Goal: Information Seeking & Learning: Learn about a topic

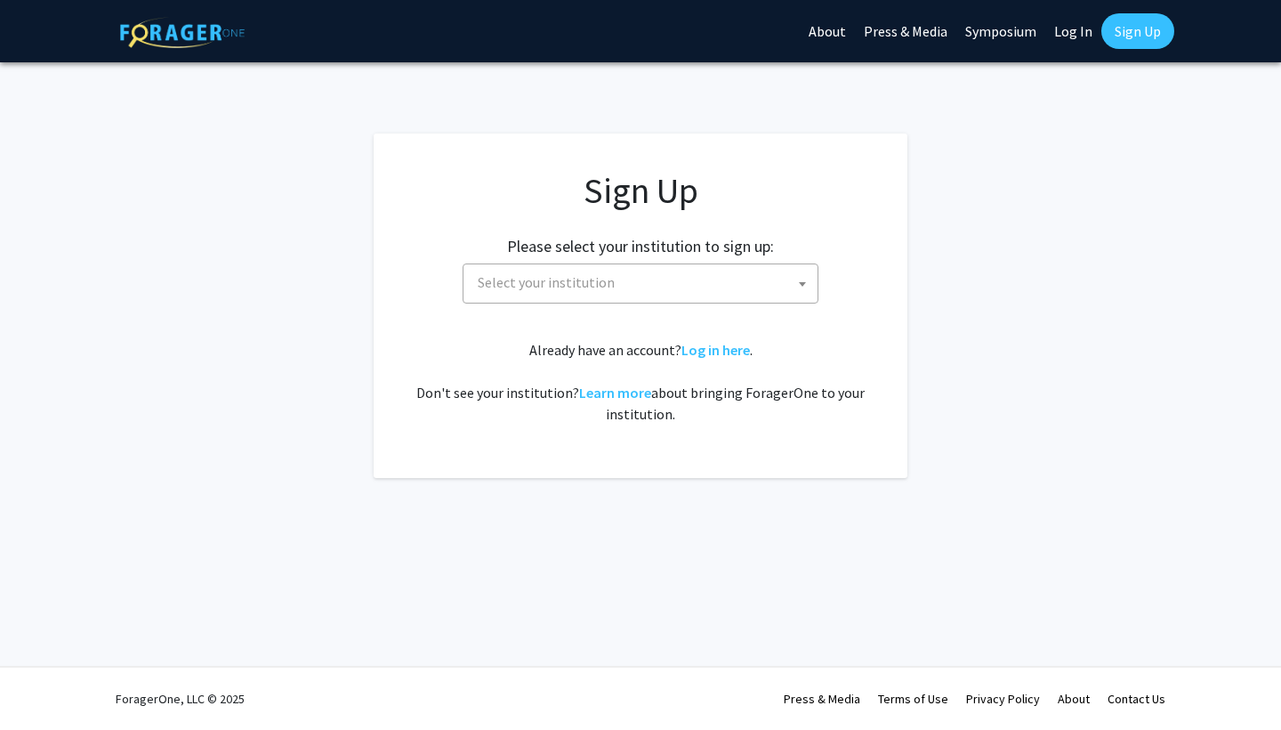
click at [582, 303] on div "Sign Up Please select your institution to sign up: [GEOGRAPHIC_DATA] [GEOGRAPHI…" at bounding box center [640, 296] width 463 height 255
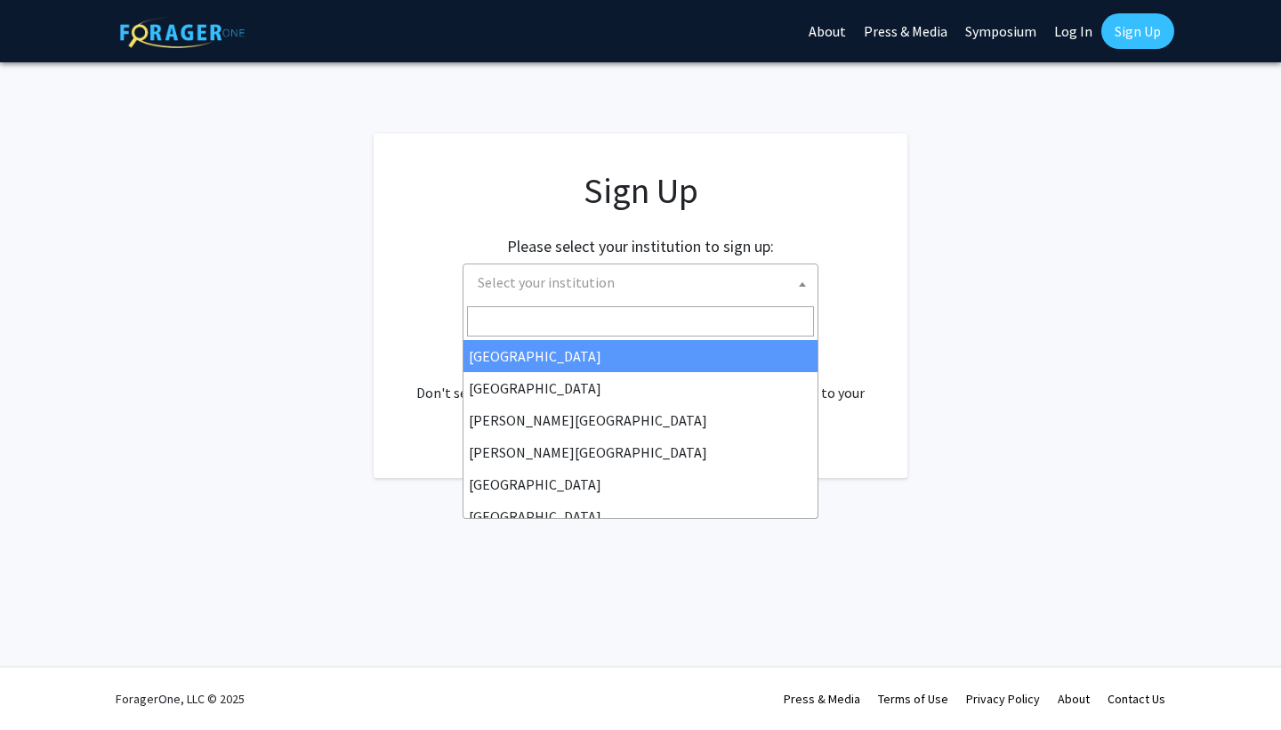
click at [566, 288] on span "Select your institution" at bounding box center [546, 282] width 137 height 18
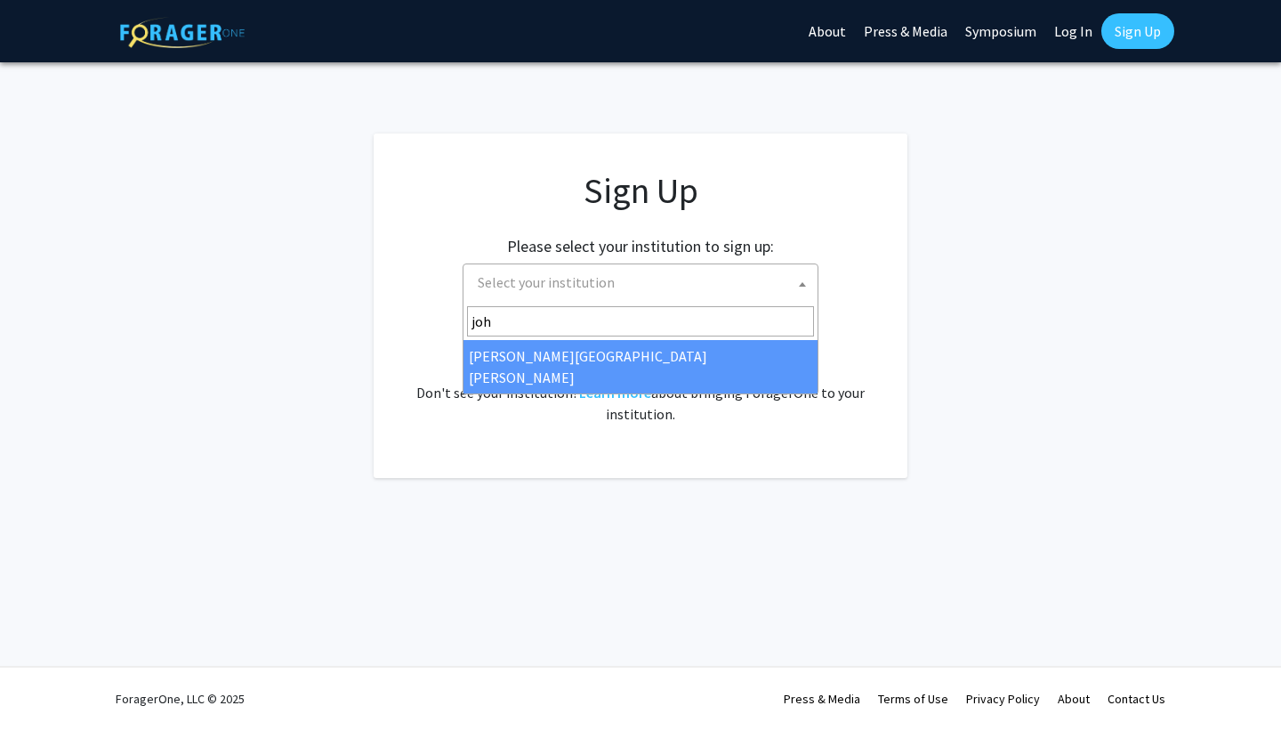
type input "joh"
select select "1"
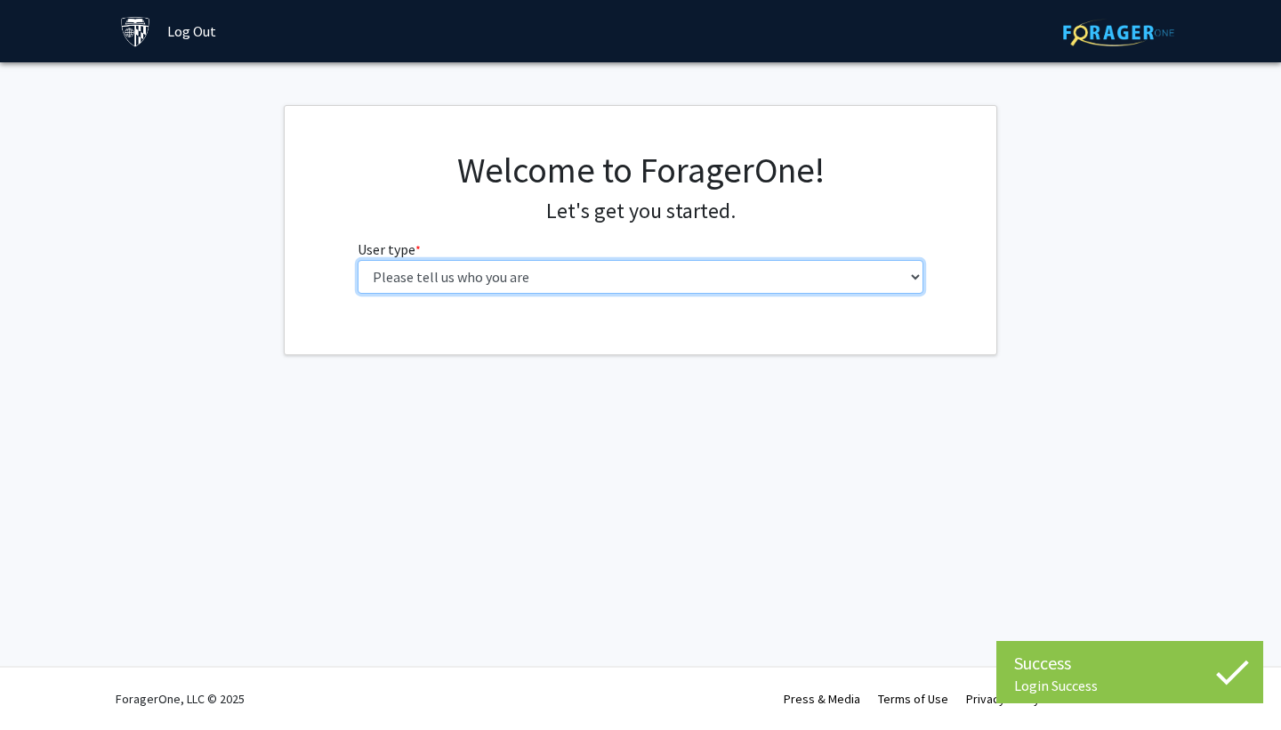
select select "1: undergrad"
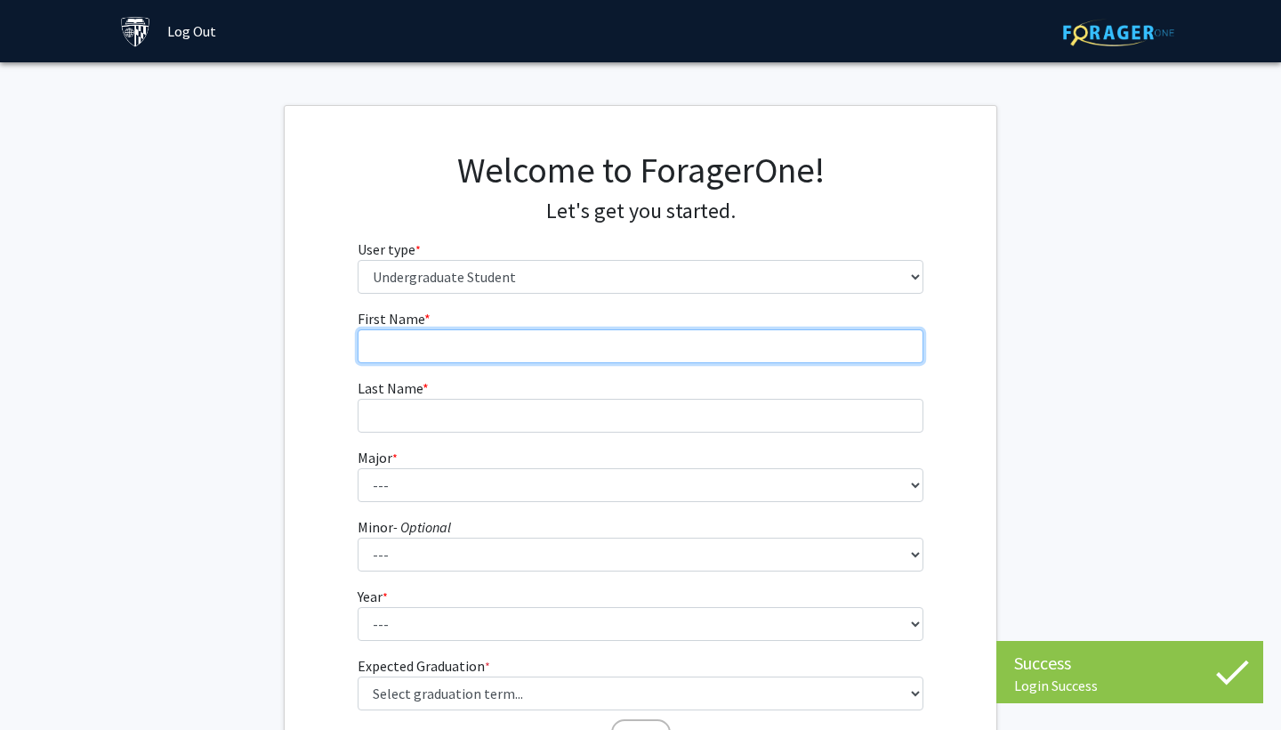
click at [727, 342] on input "First Name * required" at bounding box center [641, 346] width 567 height 34
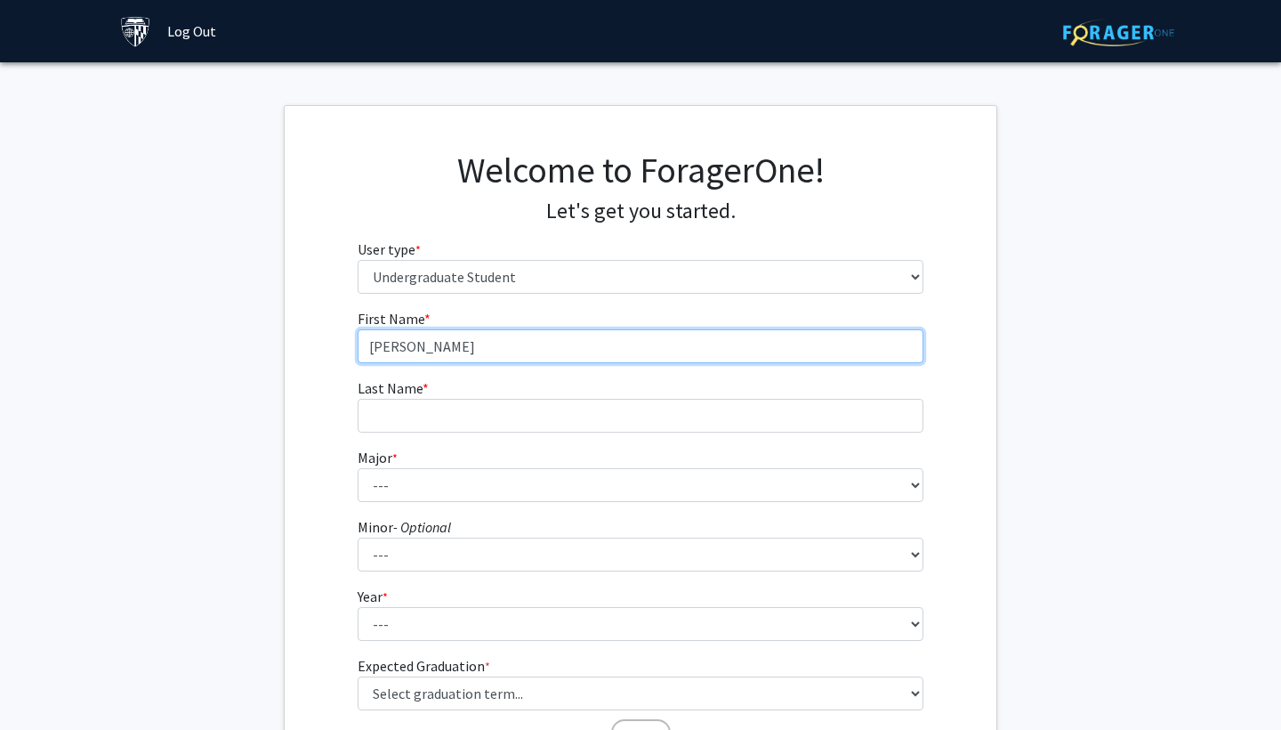
type input "[PERSON_NAME]"
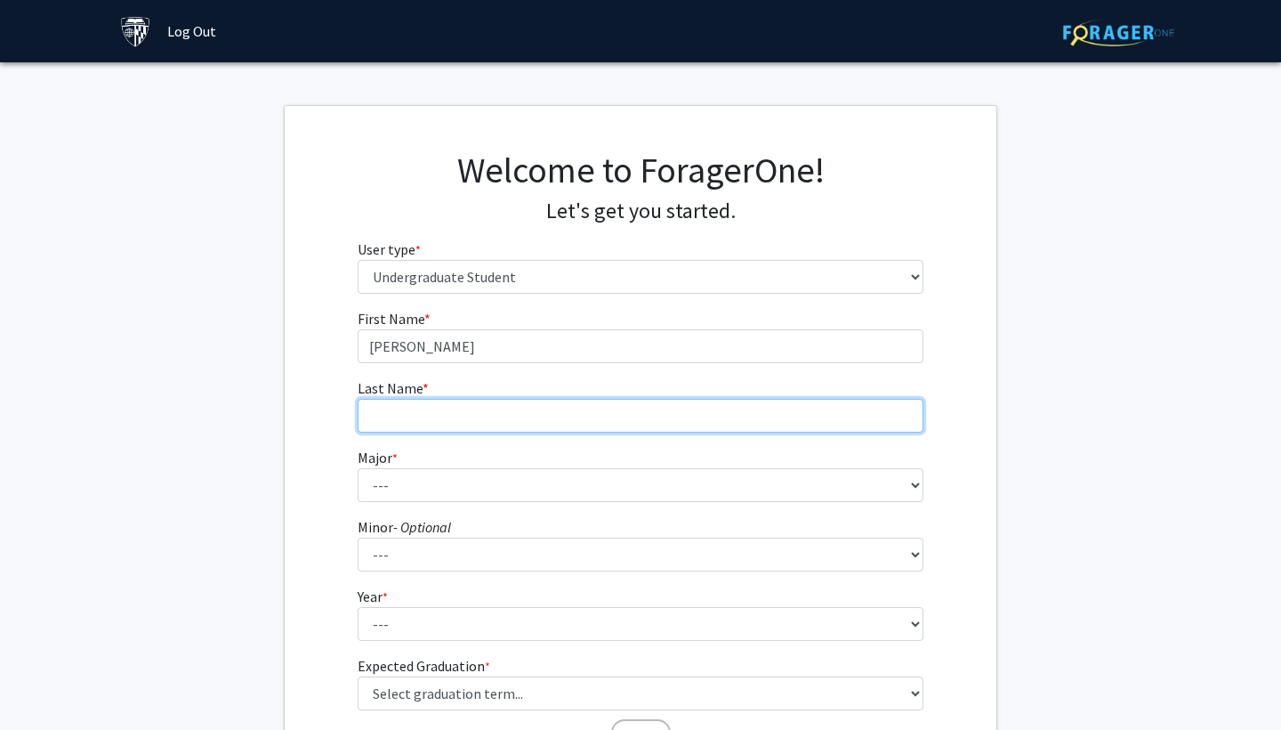
click at [642, 422] on input "Last Name * required" at bounding box center [641, 416] width 567 height 34
type input "[PERSON_NAME]"
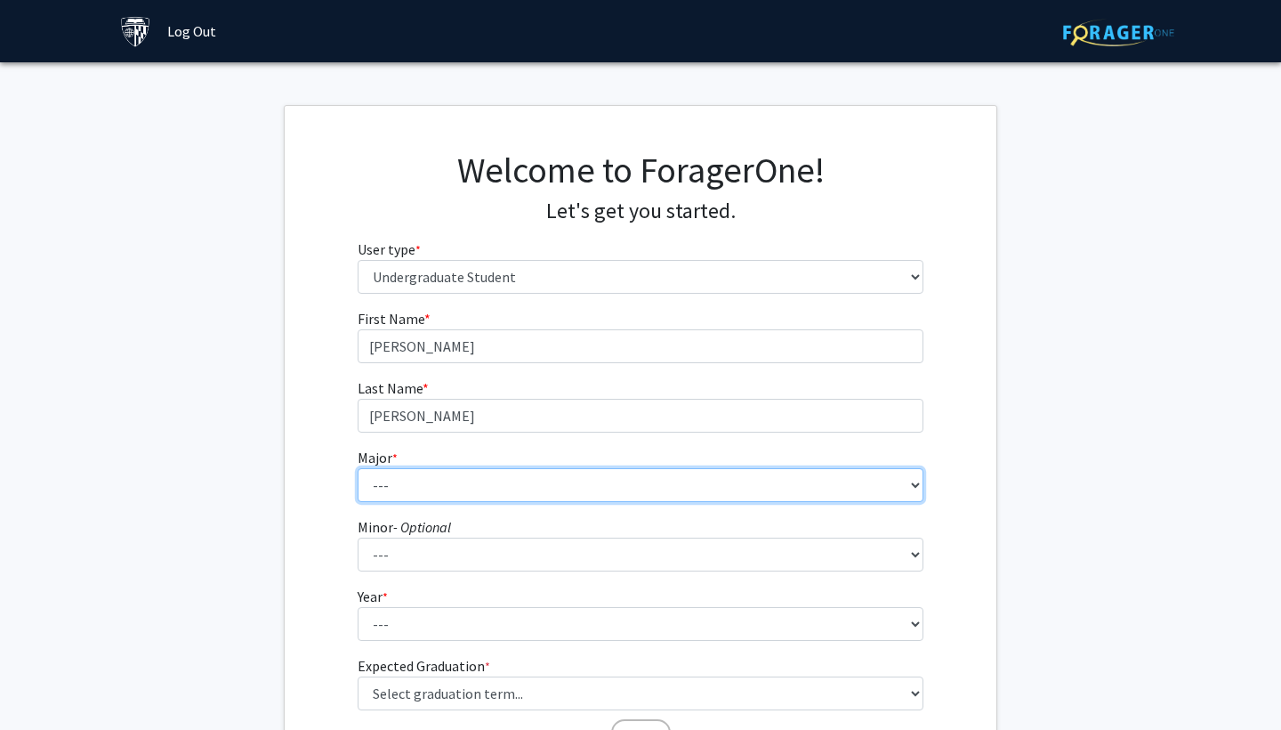
select select "41: 55"
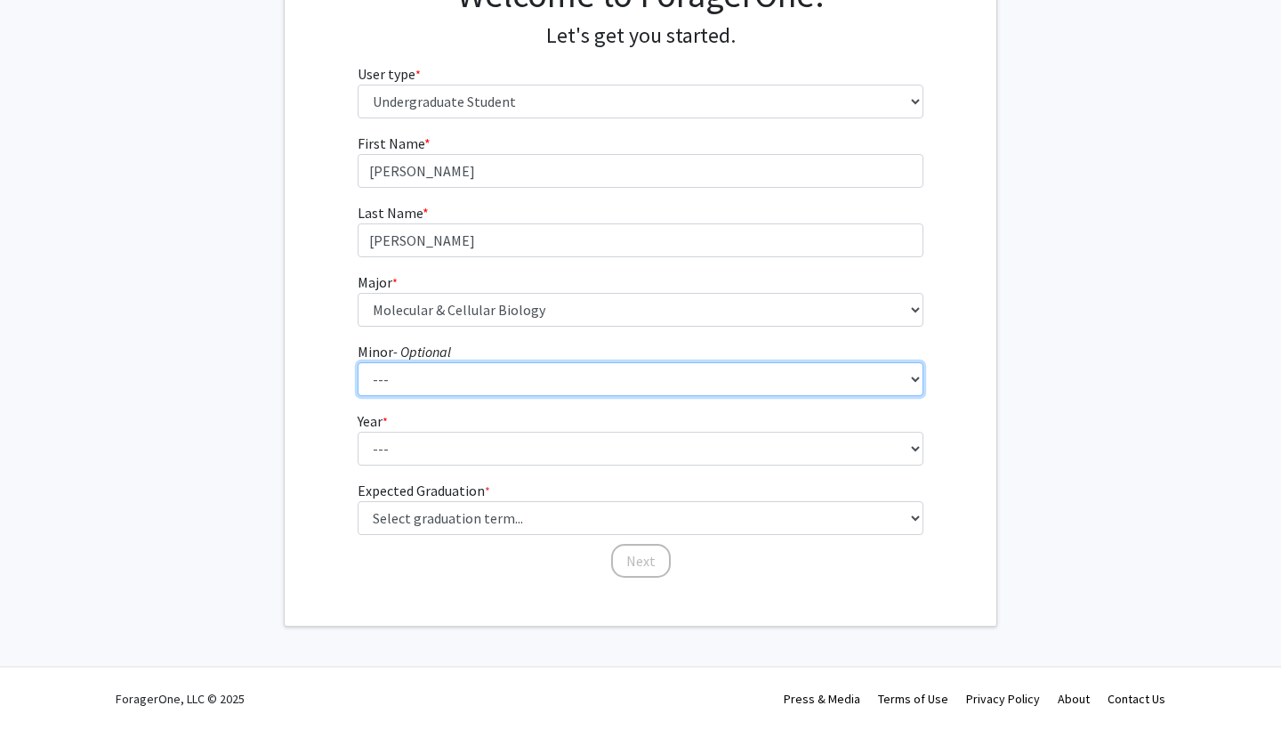
scroll to position [174, 0]
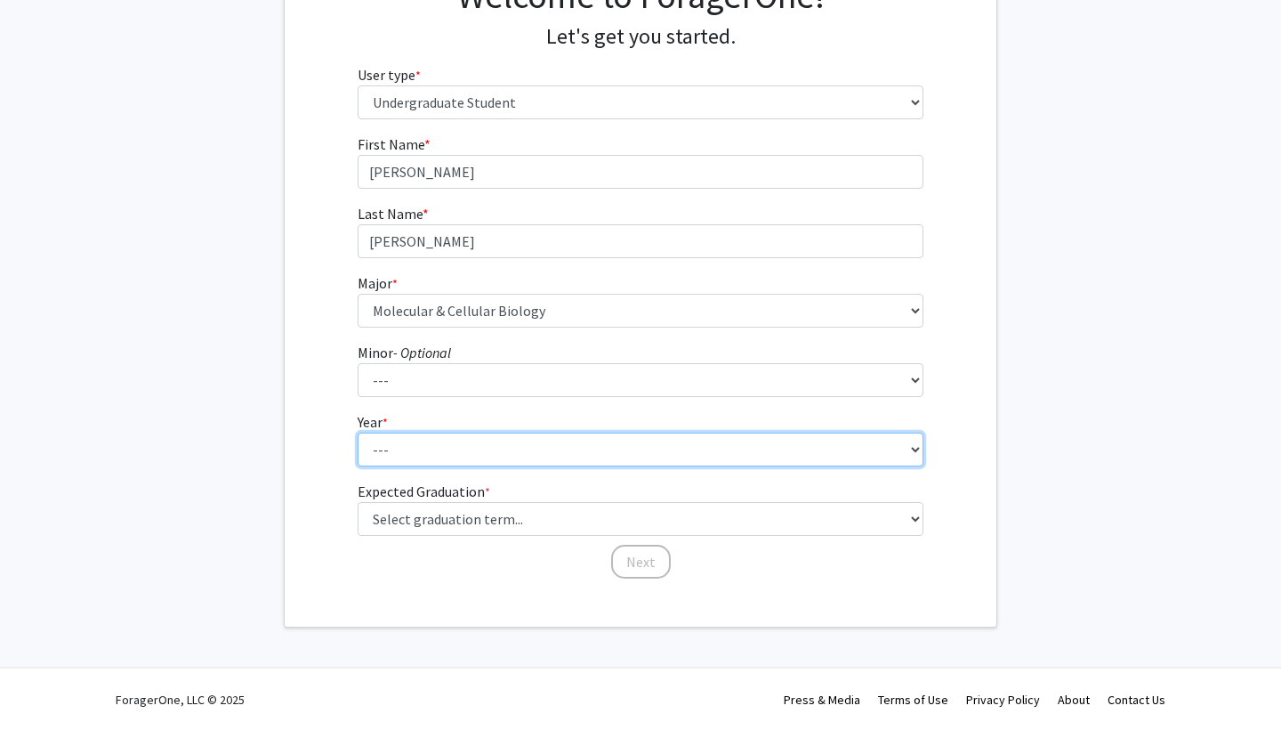
select select "1: first-year"
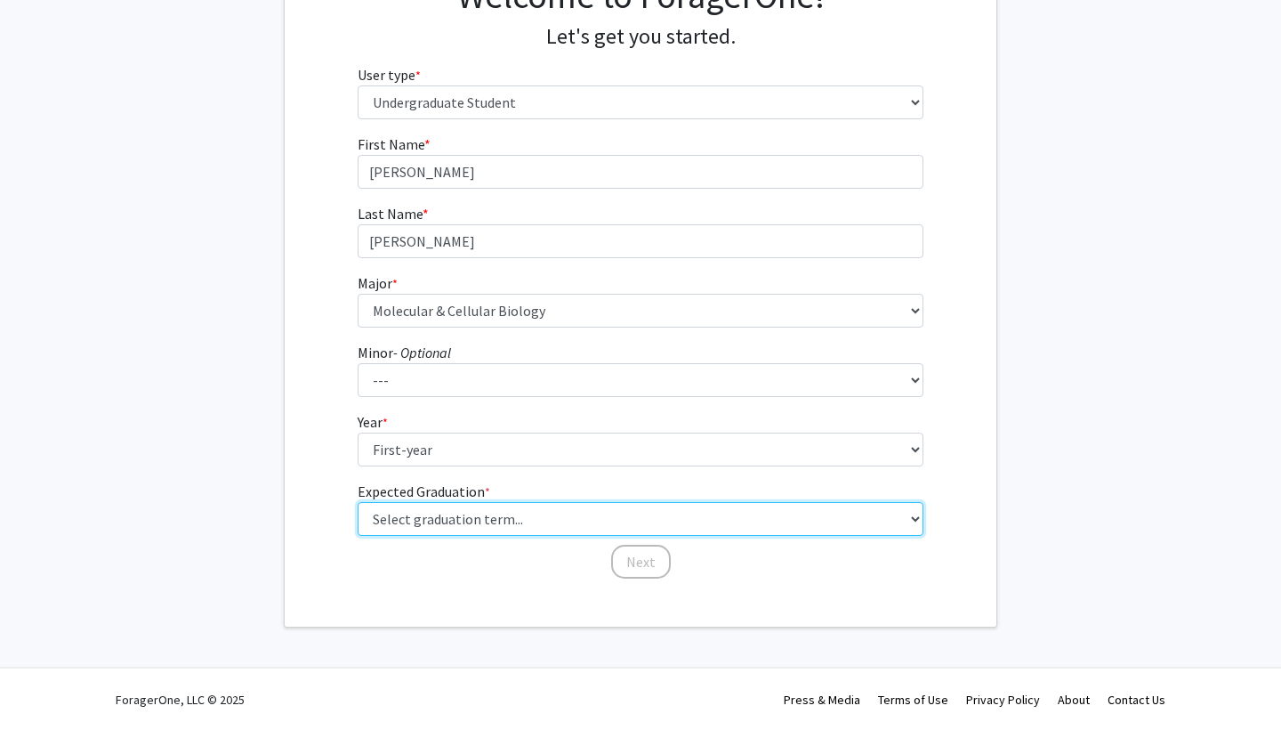
select select "19: fall_2029"
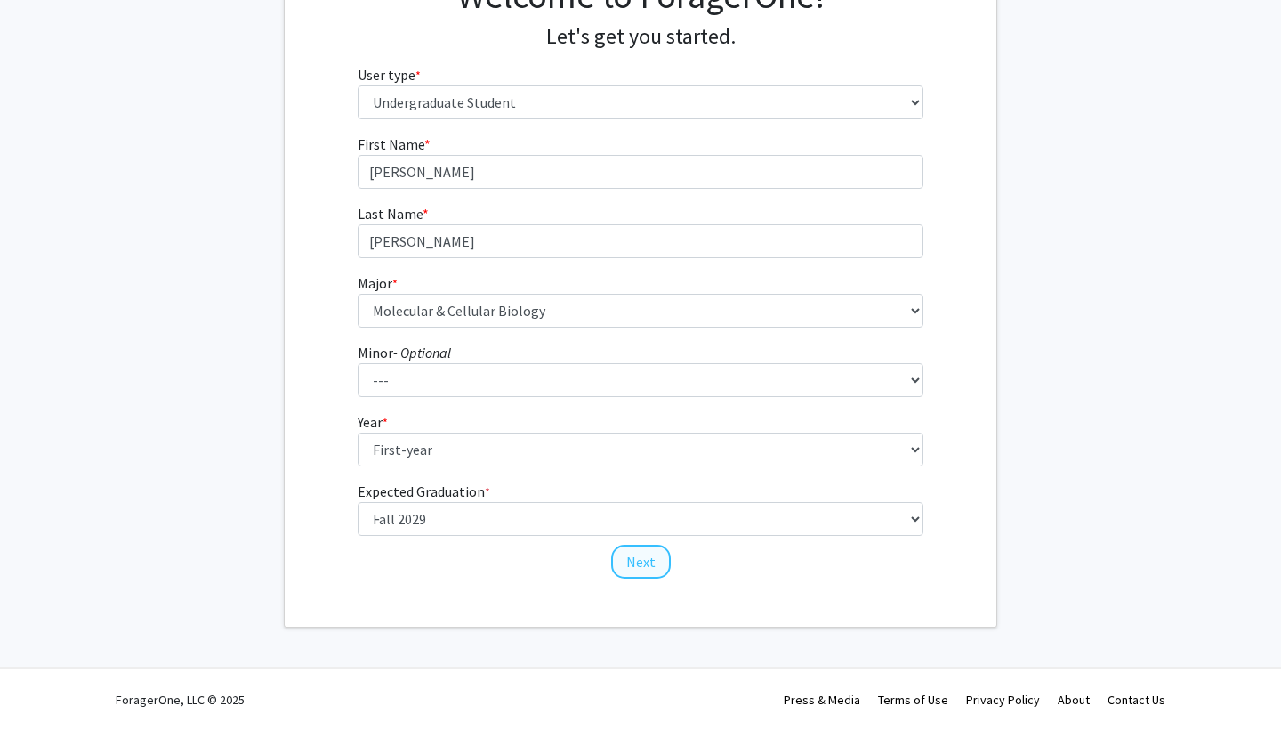
click at [640, 562] on button "Next" at bounding box center [641, 562] width 60 height 34
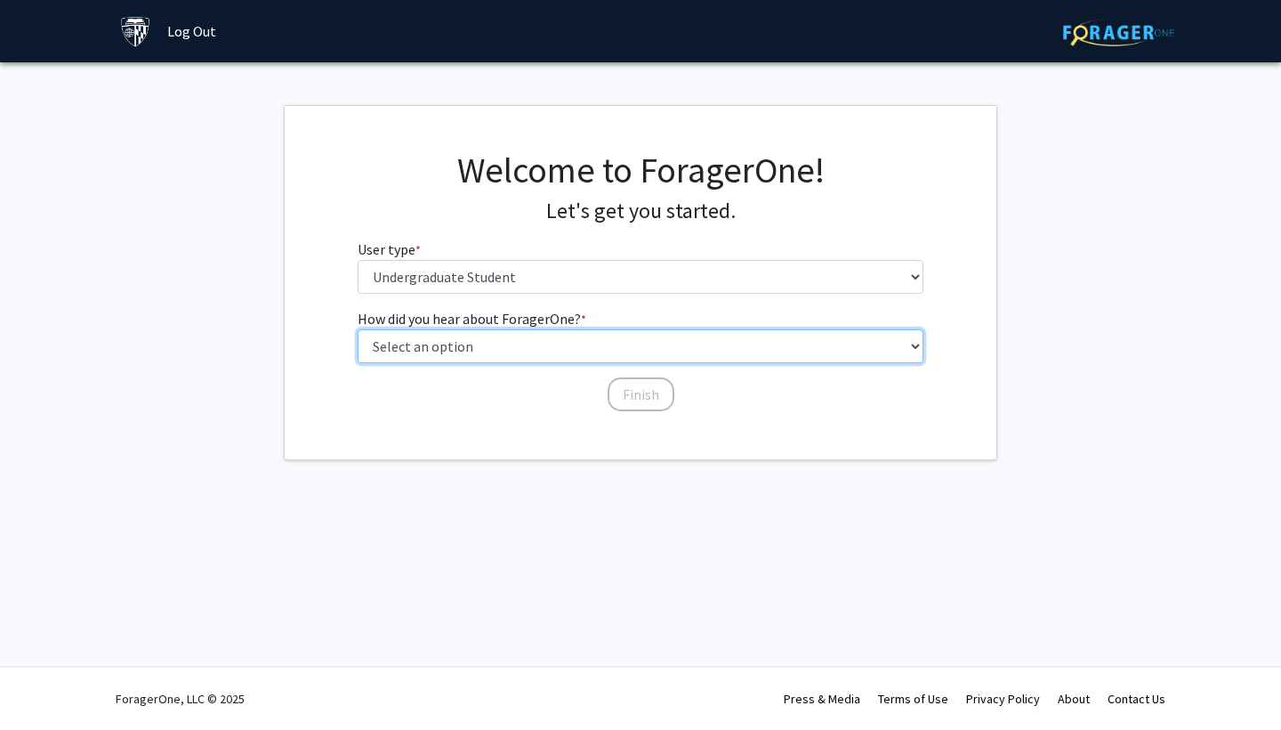
select select "2: faculty_recommendation"
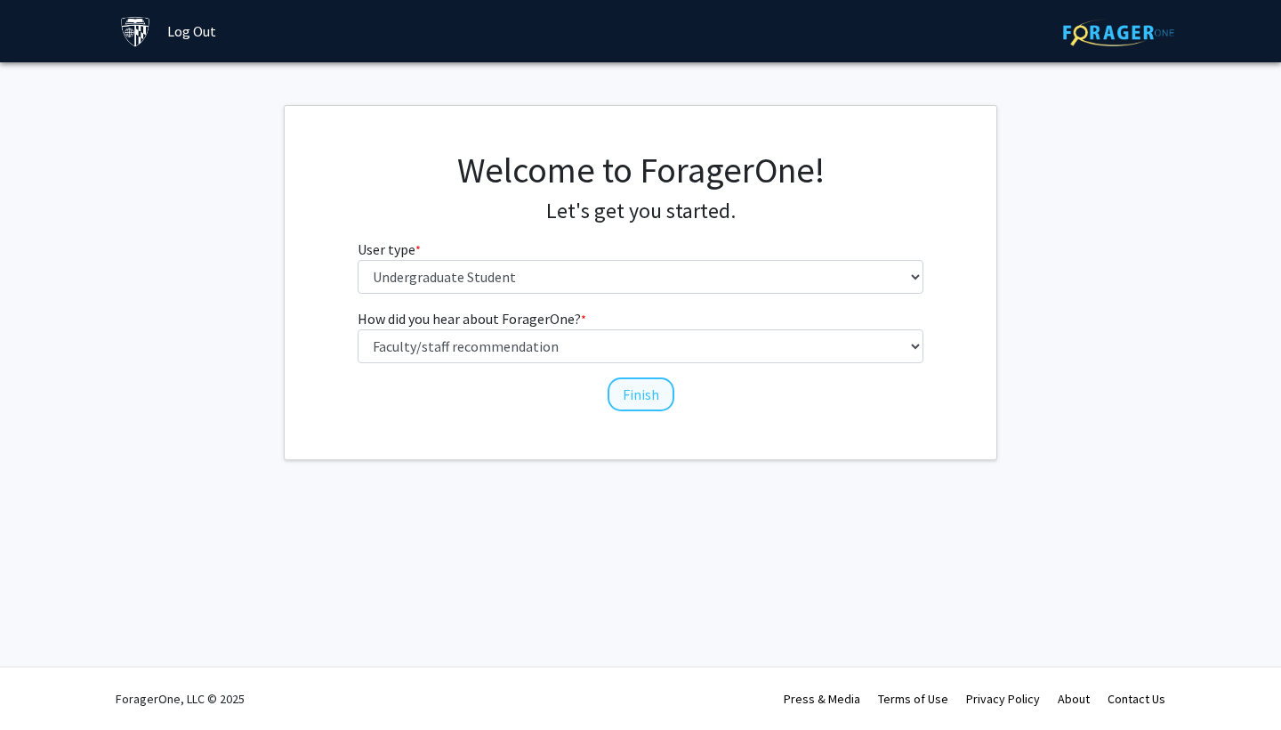
click at [638, 387] on button "Finish" at bounding box center [641, 394] width 67 height 34
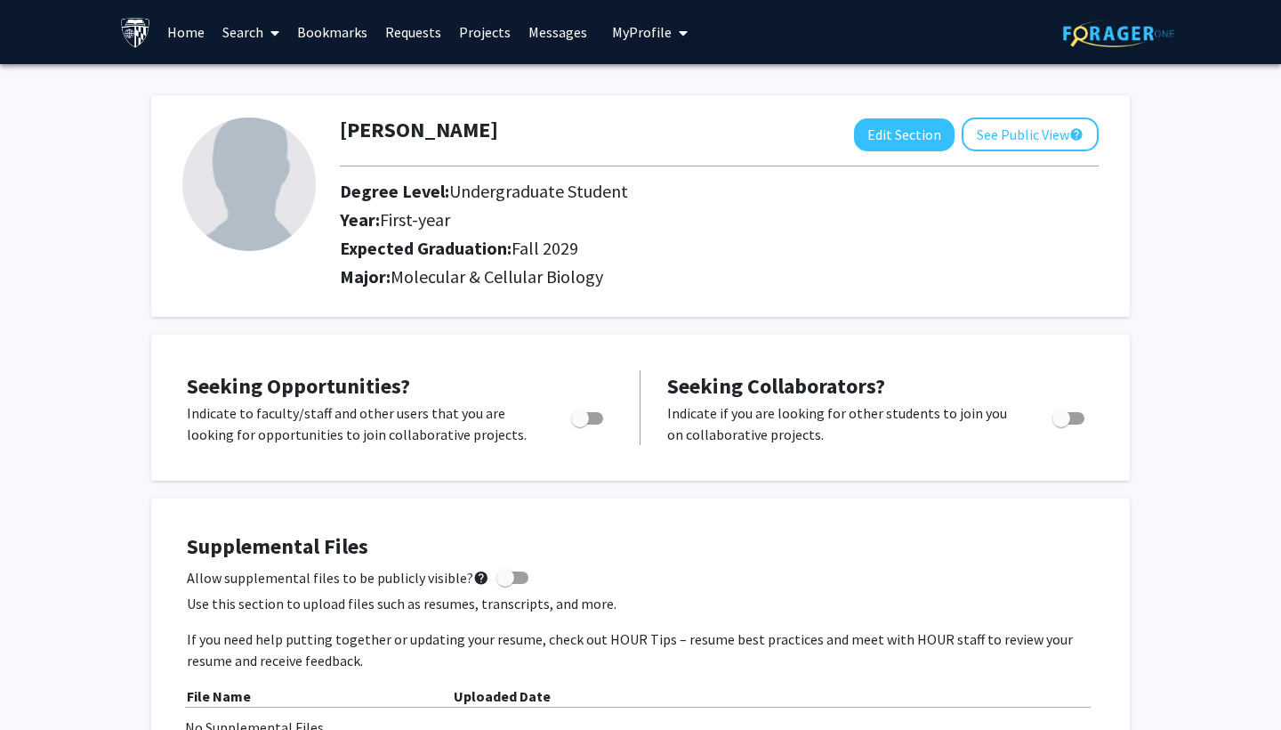
click at [264, 31] on span at bounding box center [271, 33] width 16 height 62
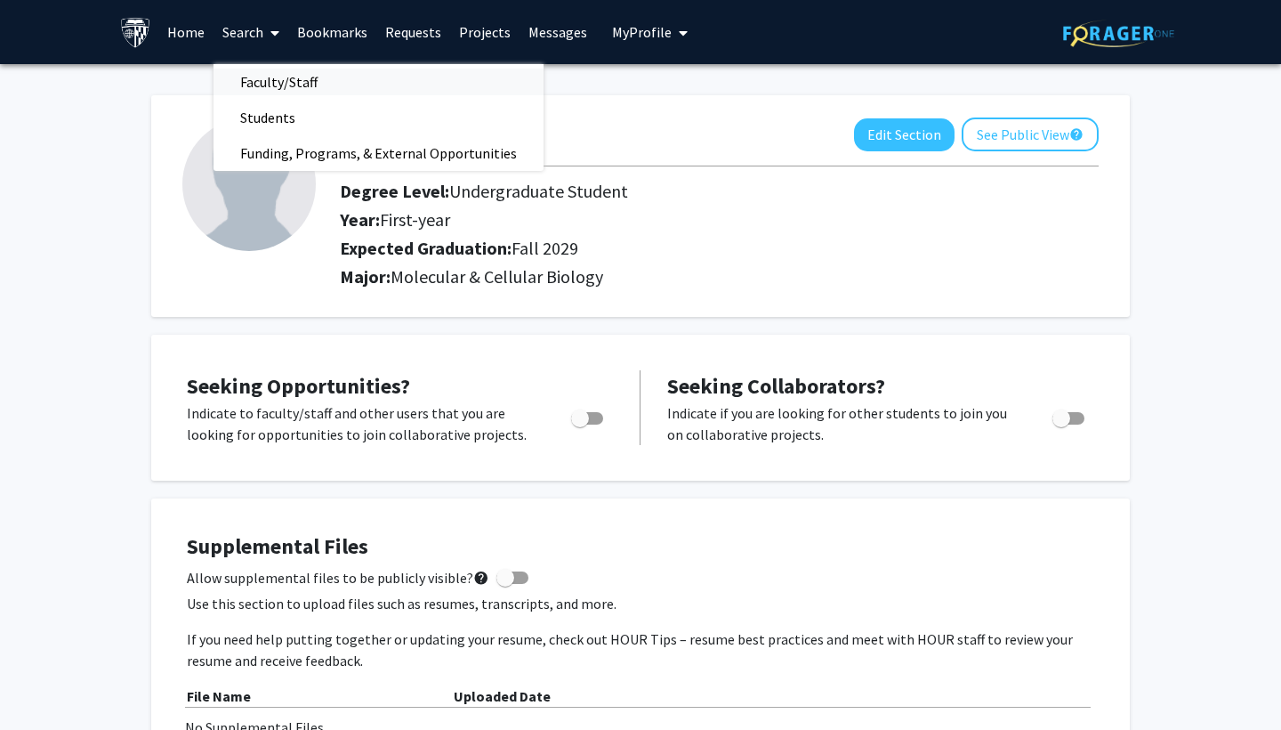
click at [282, 80] on span "Faculty/Staff" at bounding box center [279, 82] width 131 height 36
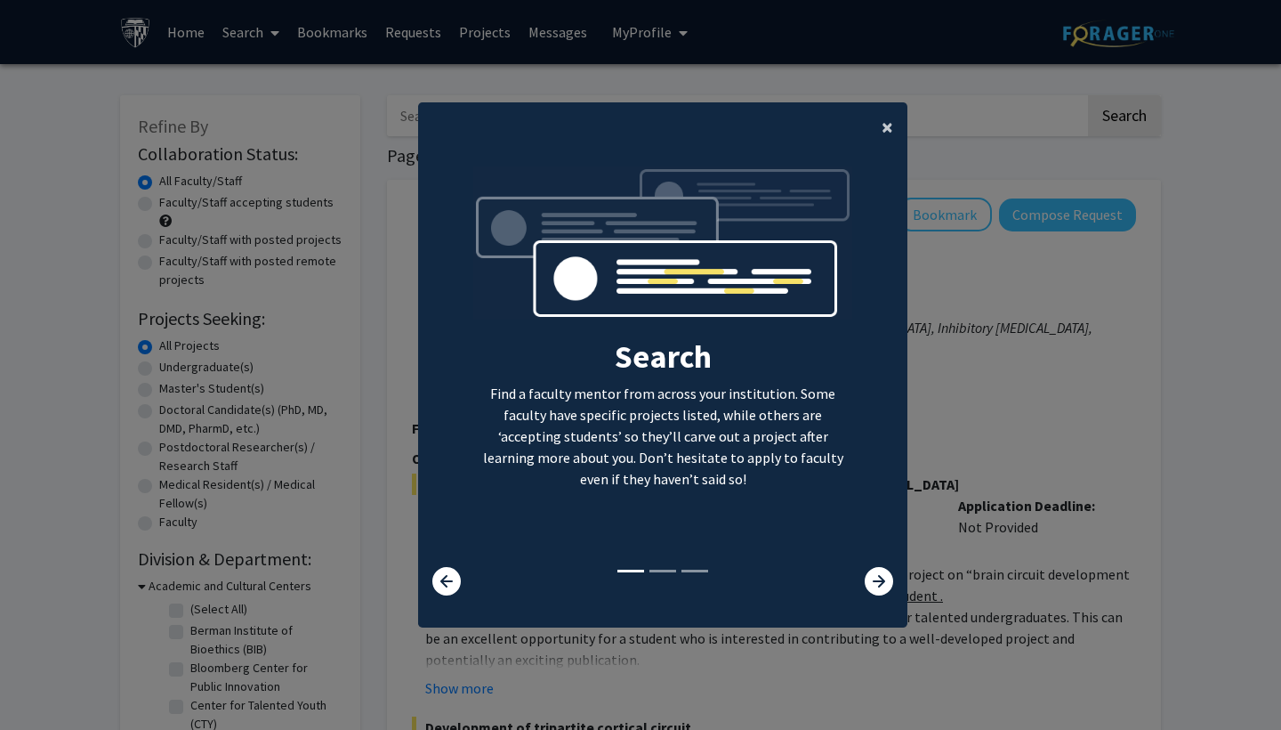
click at [893, 116] on button "×" at bounding box center [888, 127] width 40 height 50
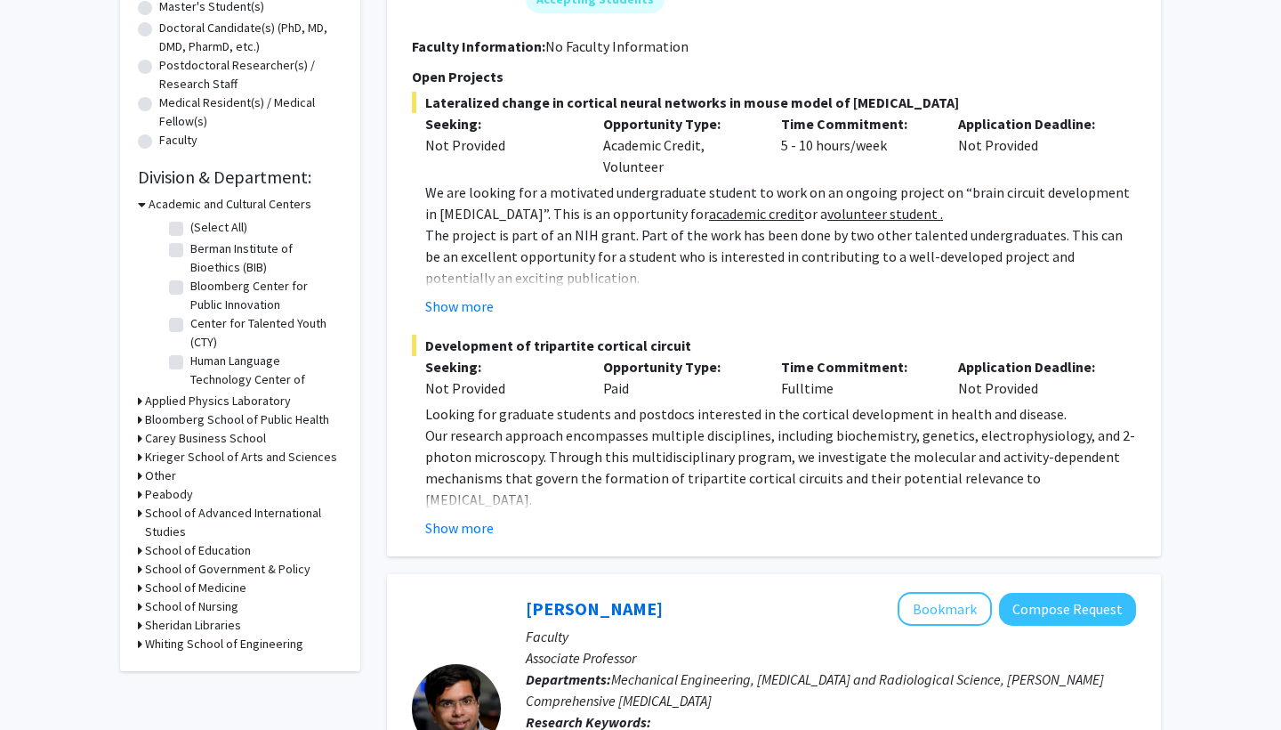
scroll to position [396, 0]
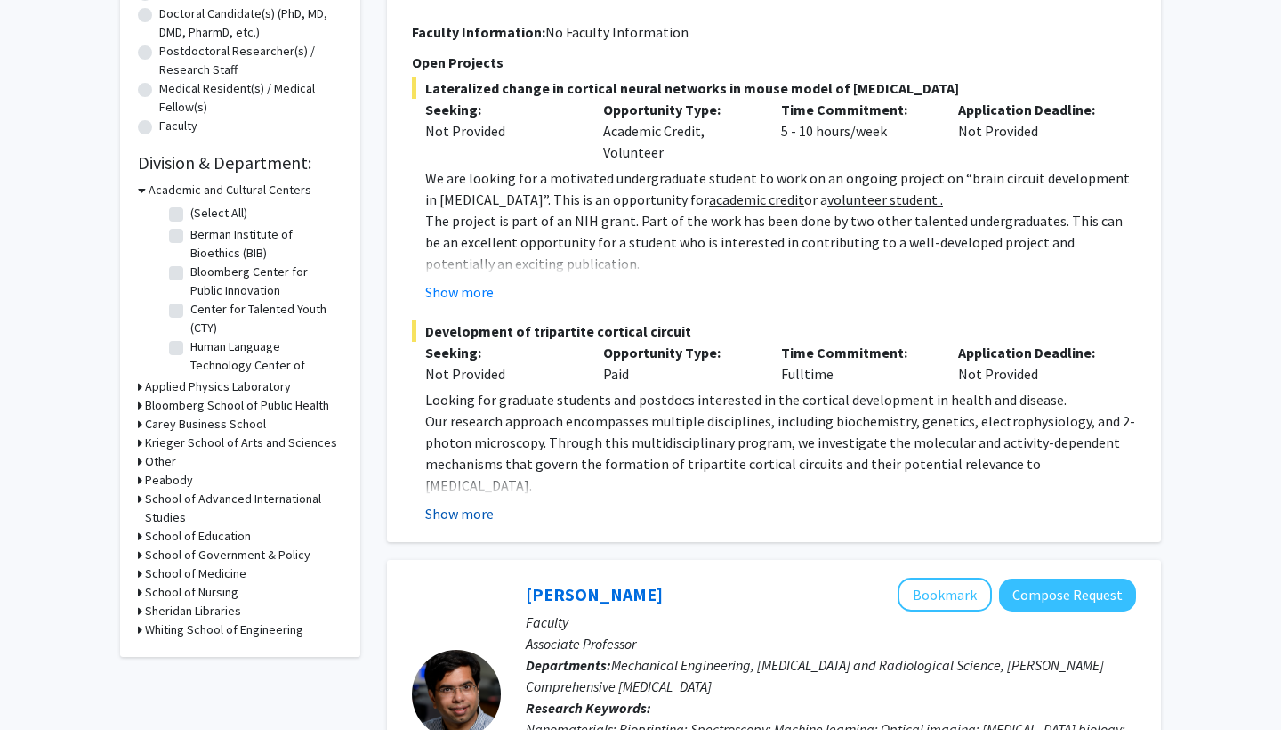
click at [453, 503] on button "Show more" at bounding box center [459, 513] width 69 height 21
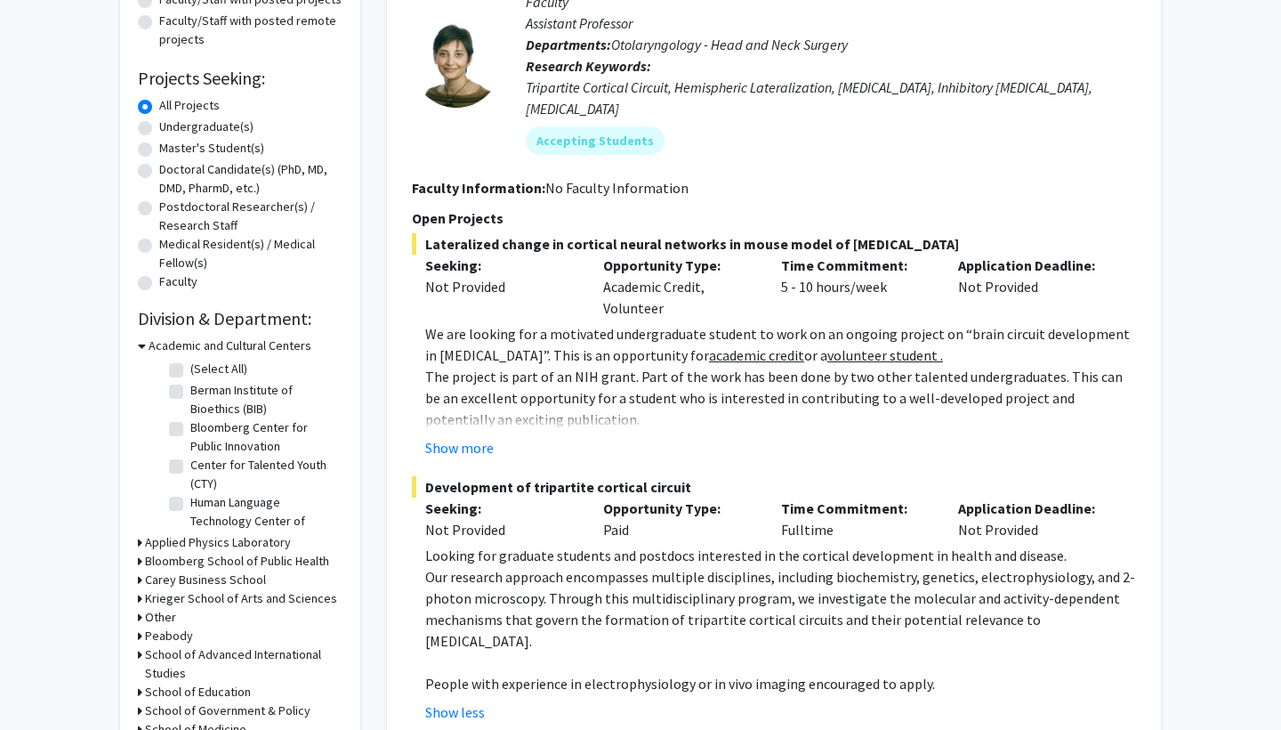
scroll to position [238, 0]
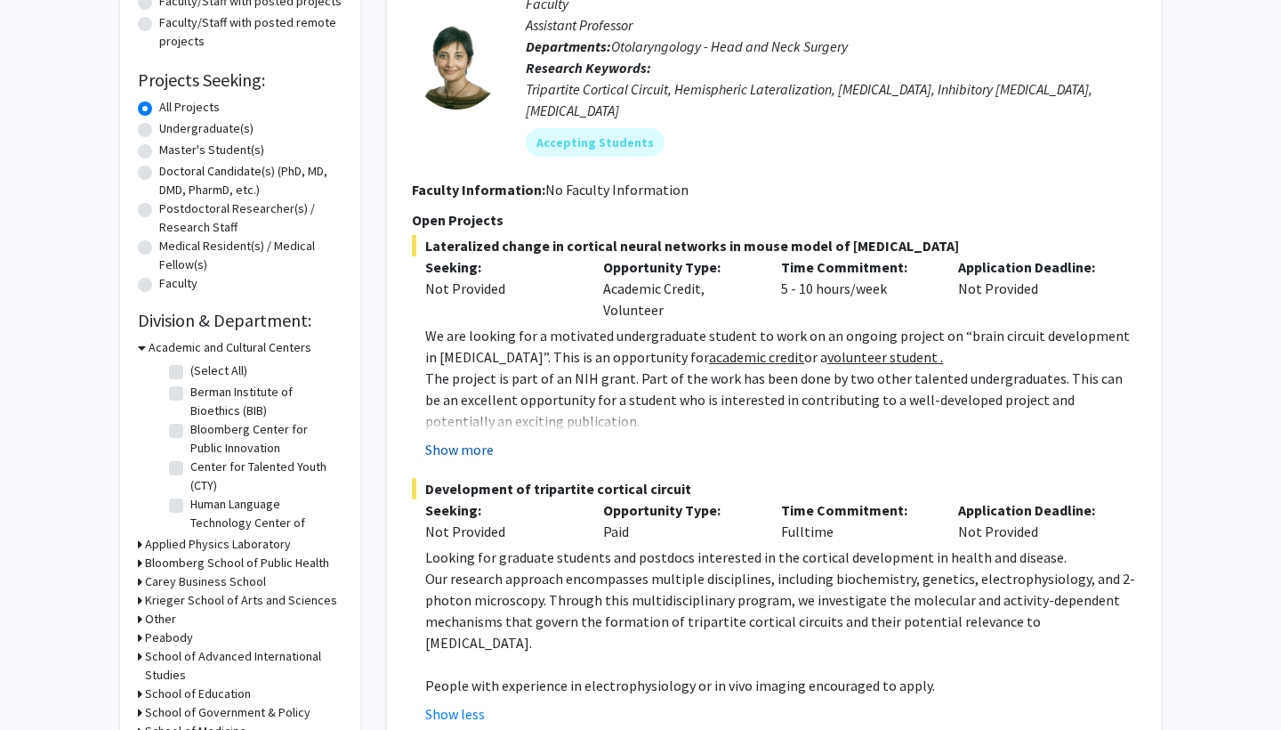
click at [481, 439] on button "Show more" at bounding box center [459, 449] width 69 height 21
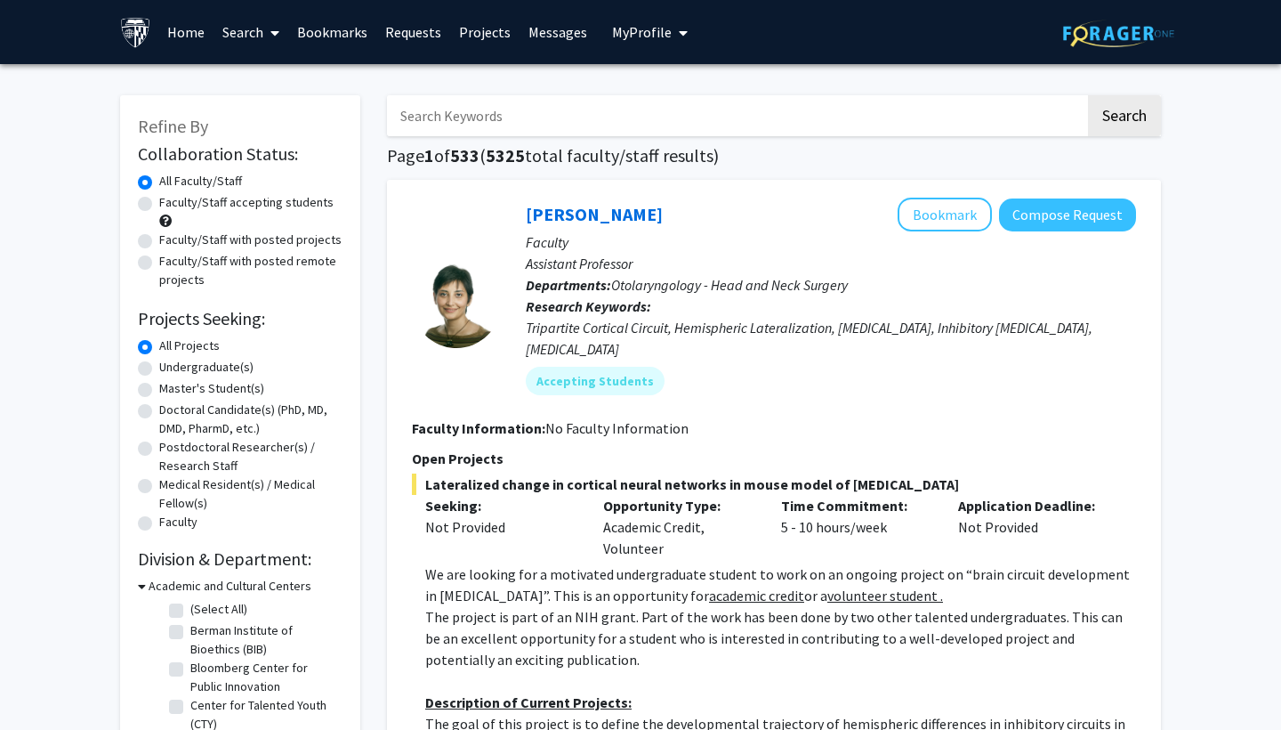
scroll to position [0, 0]
click at [159, 367] on label "Undergraduate(s)" at bounding box center [206, 367] width 94 height 19
click at [159, 367] on input "Undergraduate(s)" at bounding box center [165, 364] width 12 height 12
radio input "true"
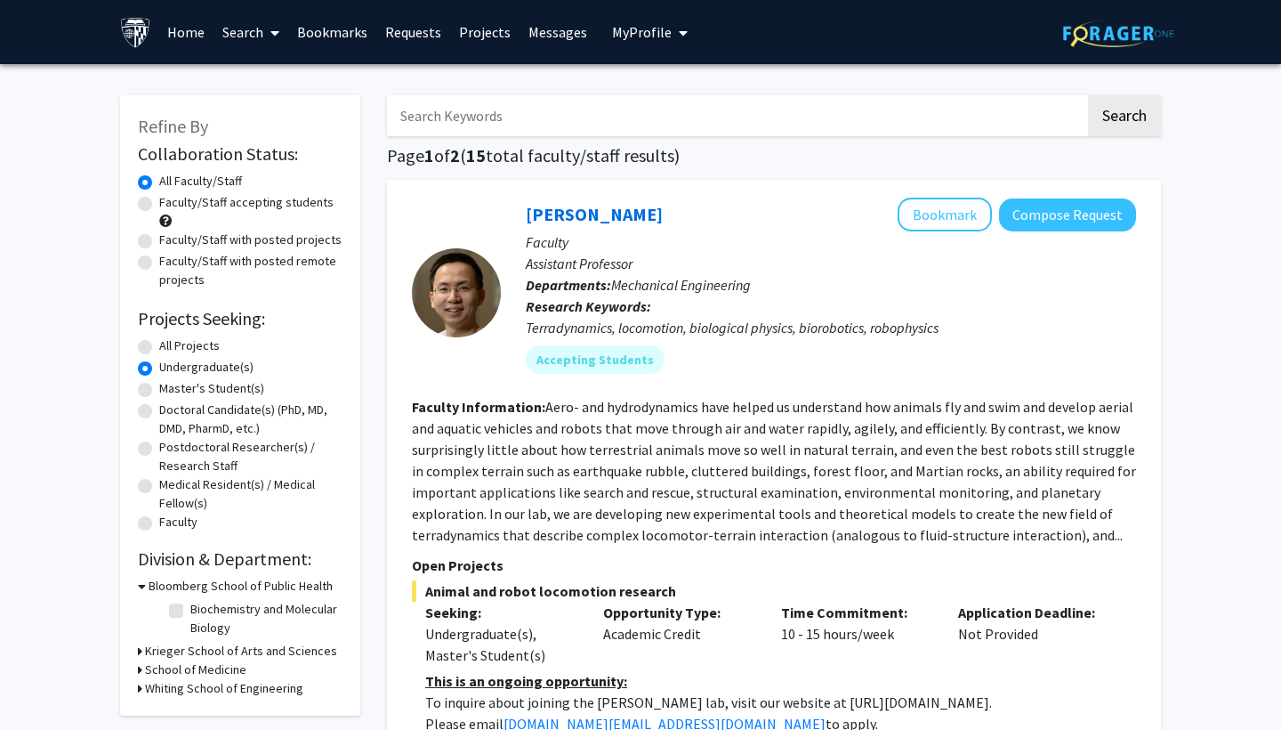
click at [159, 206] on label "Faculty/Staff accepting students" at bounding box center [246, 202] width 174 height 19
click at [159, 205] on input "Faculty/Staff accepting students" at bounding box center [165, 199] width 12 height 12
radio input "true"
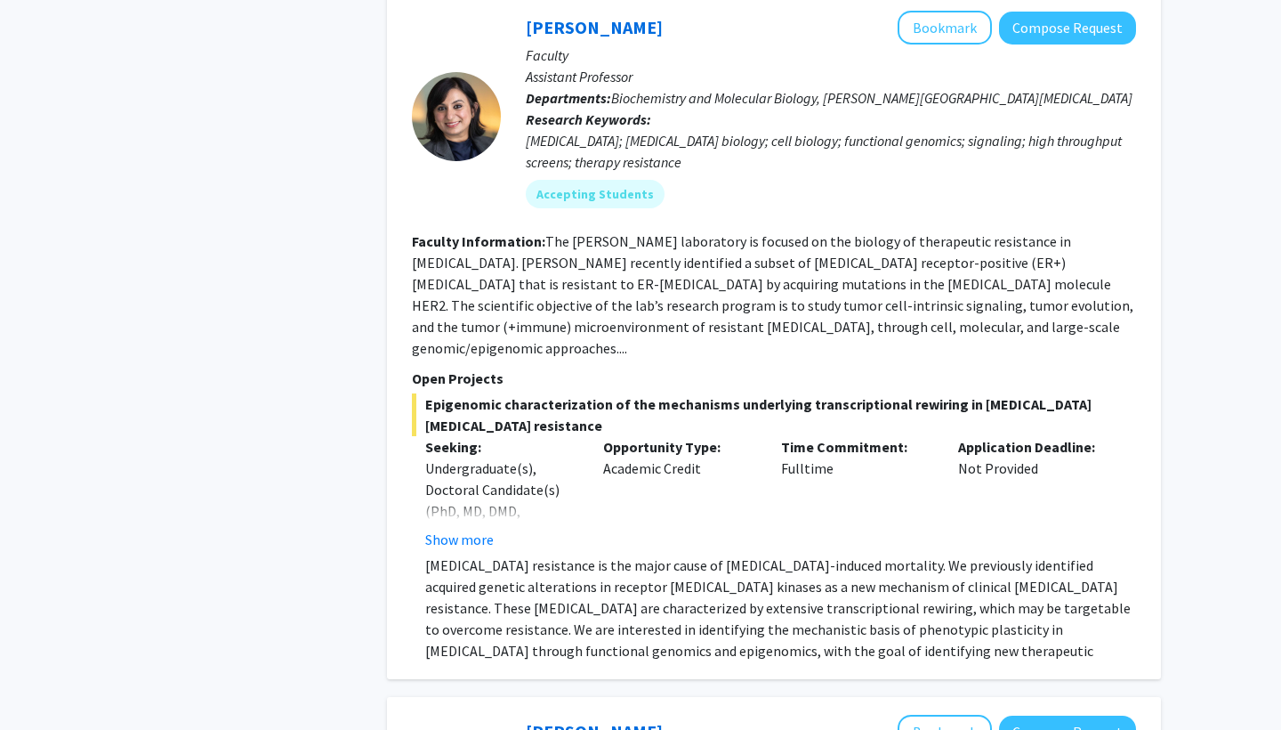
scroll to position [820, 0]
click at [468, 529] on button "Show more" at bounding box center [459, 539] width 69 height 21
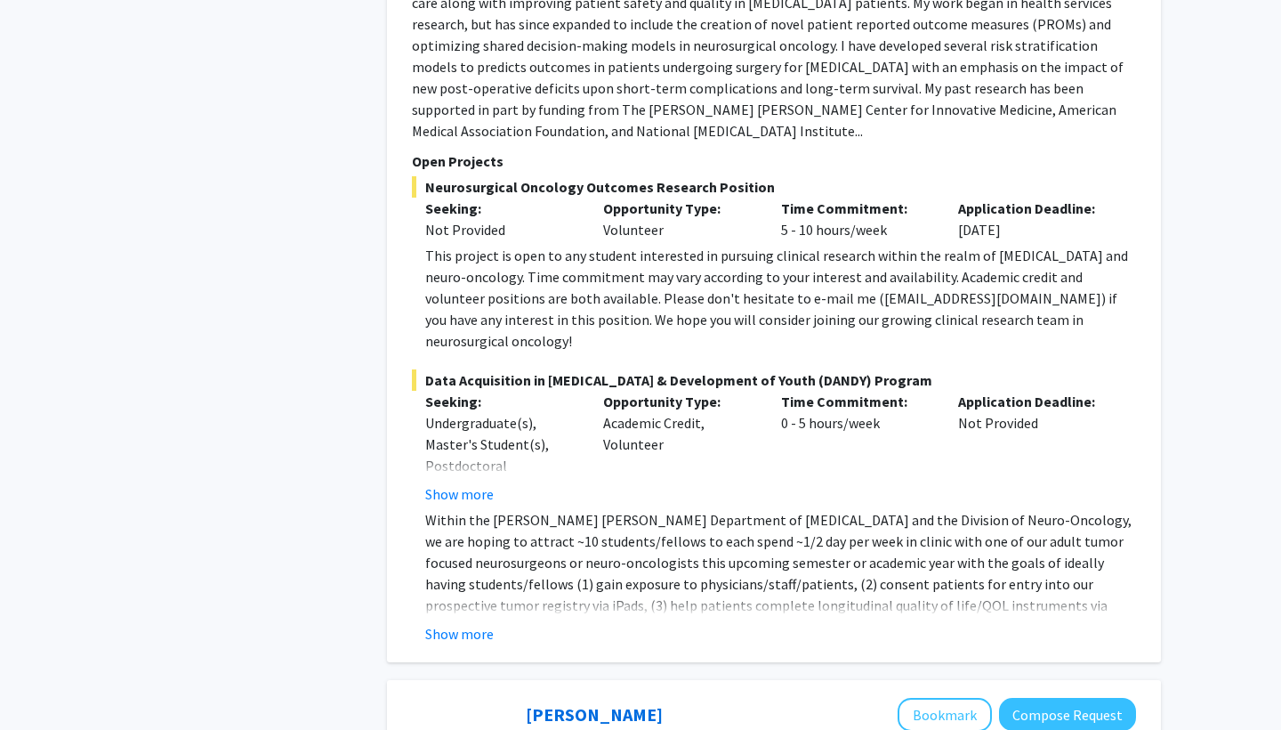
scroll to position [3739, 0]
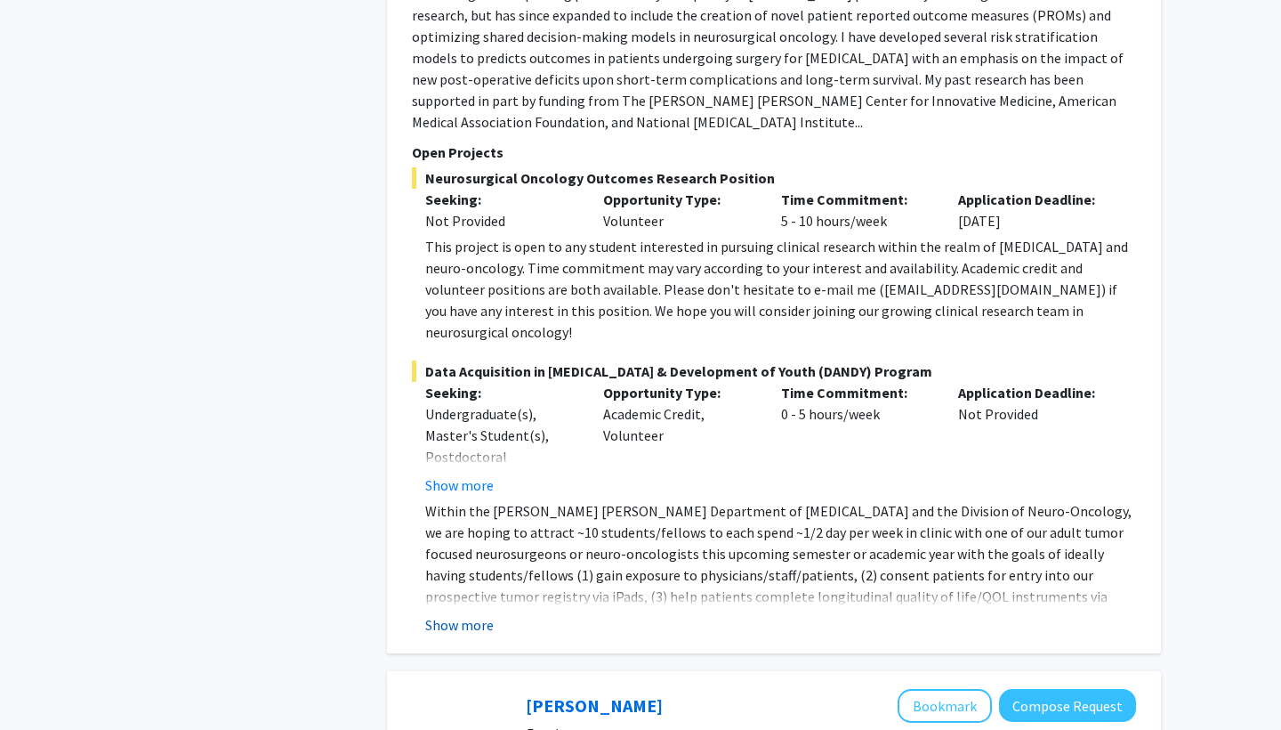
click at [472, 614] on button "Show more" at bounding box center [459, 624] width 69 height 21
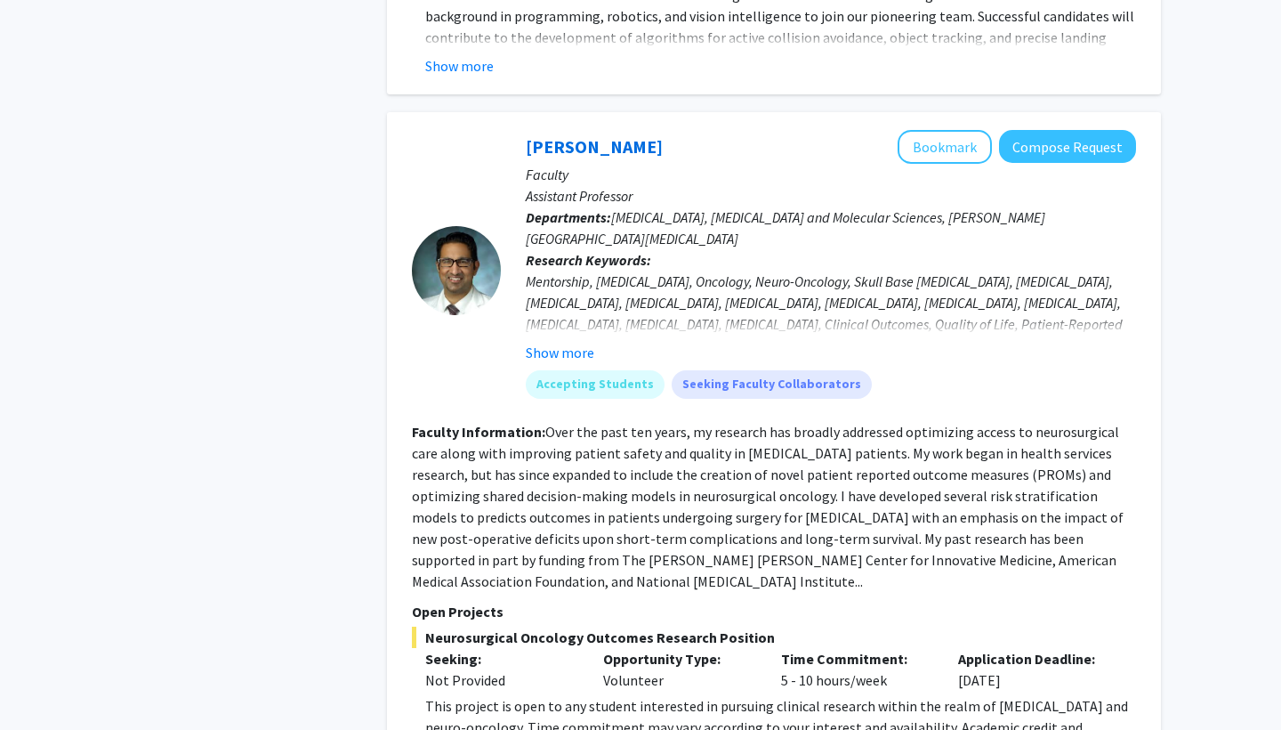
scroll to position [3280, 0]
click at [929, 130] on button "Bookmark" at bounding box center [945, 147] width 94 height 34
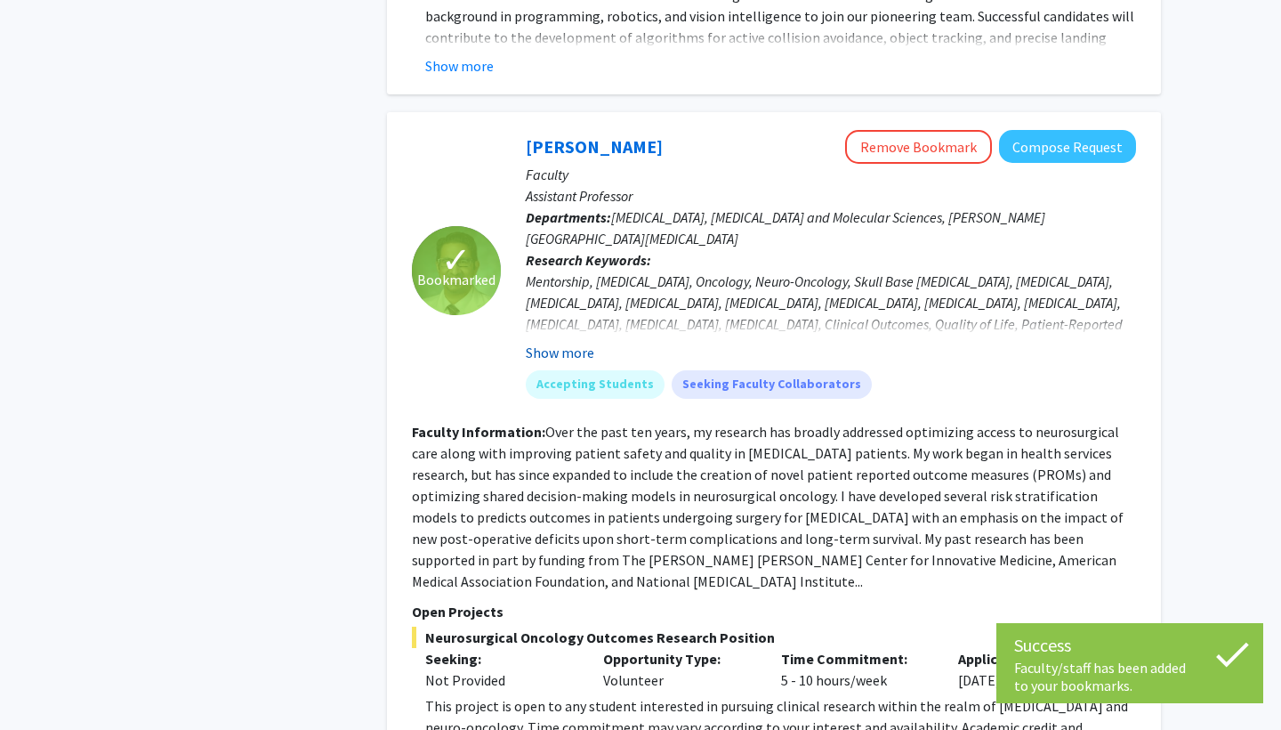
click at [568, 342] on button "Show more" at bounding box center [560, 352] width 69 height 21
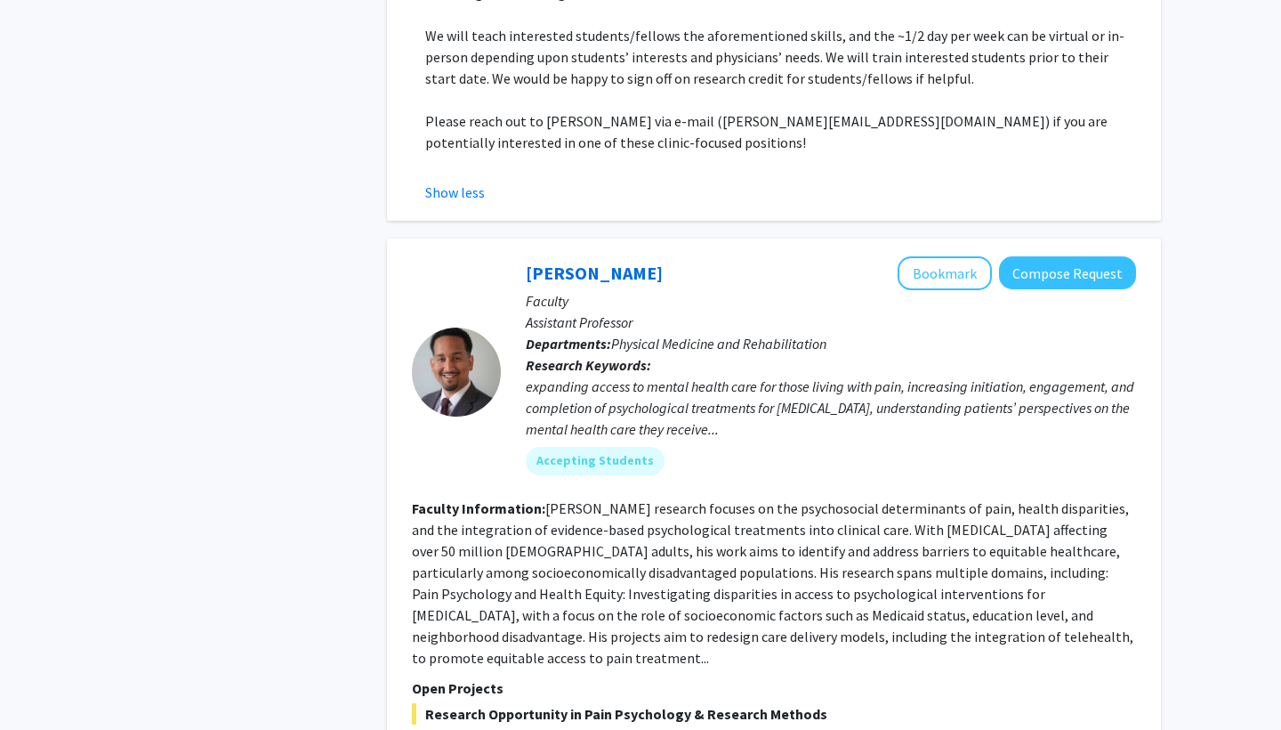
scroll to position [4453, 0]
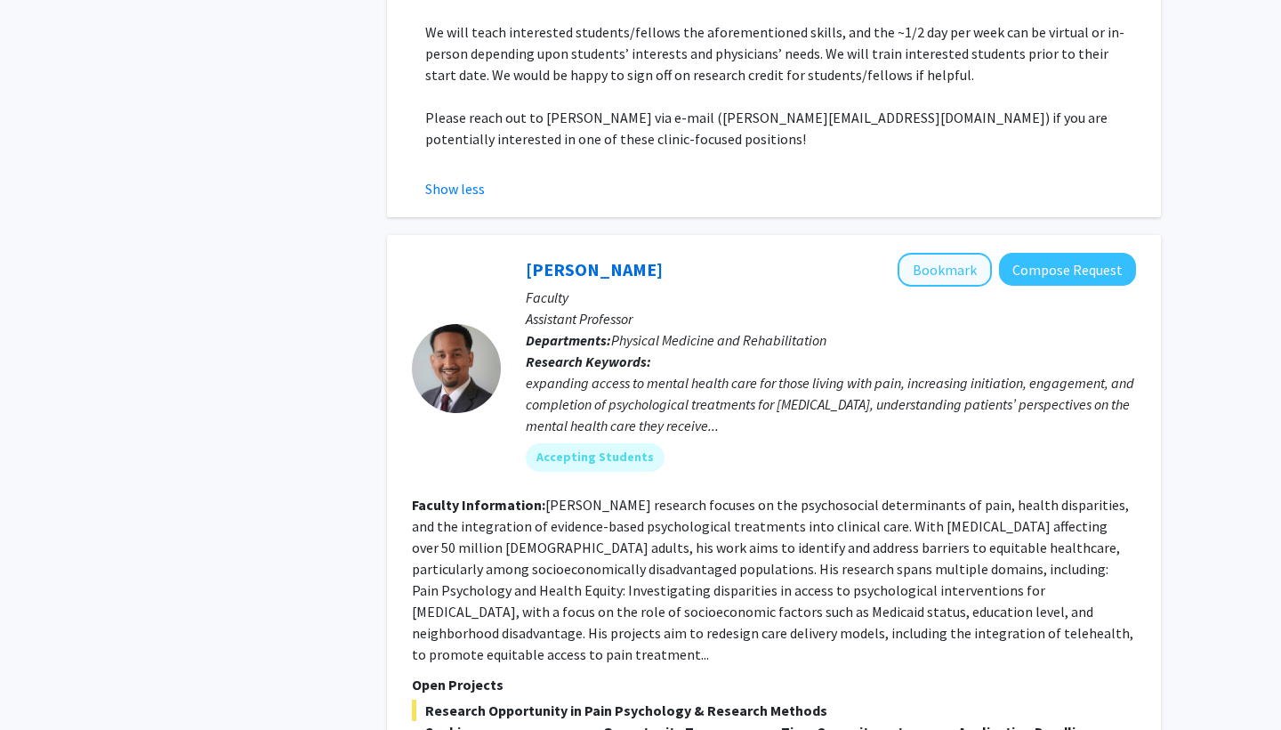
click at [953, 253] on button "Bookmark" at bounding box center [945, 270] width 94 height 34
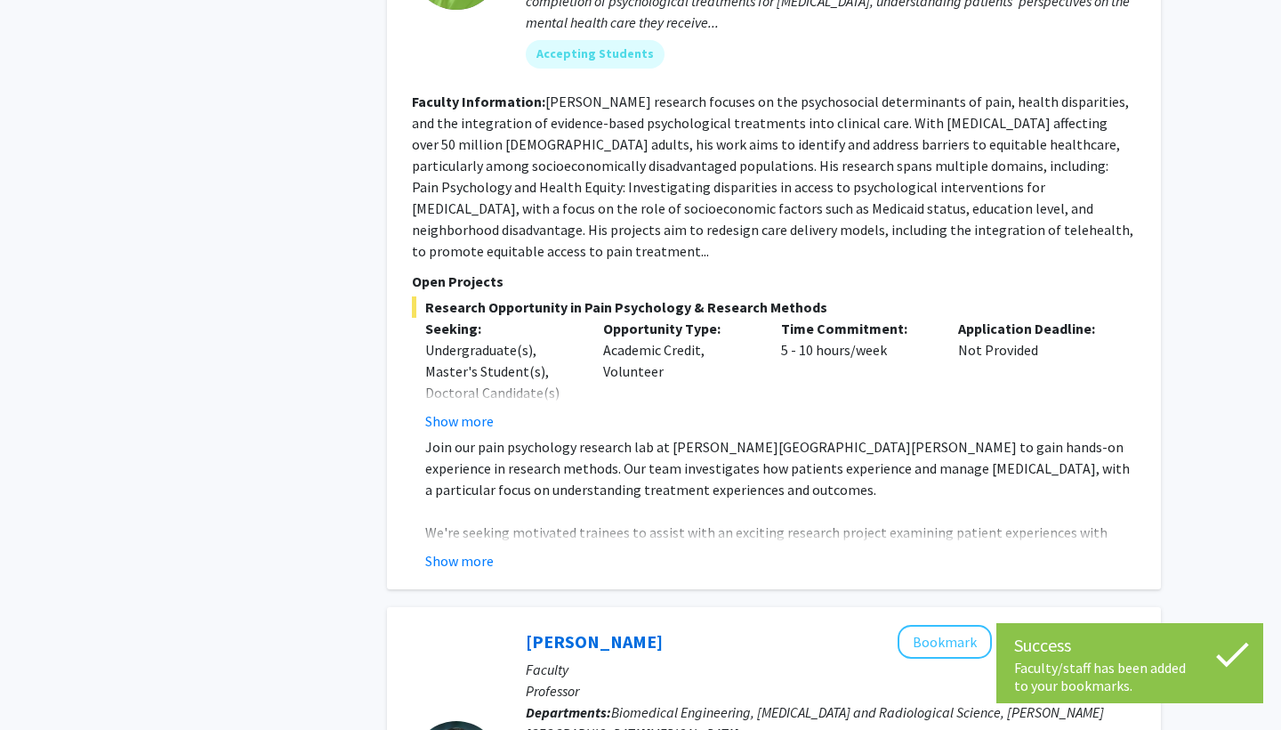
scroll to position [4885, 0]
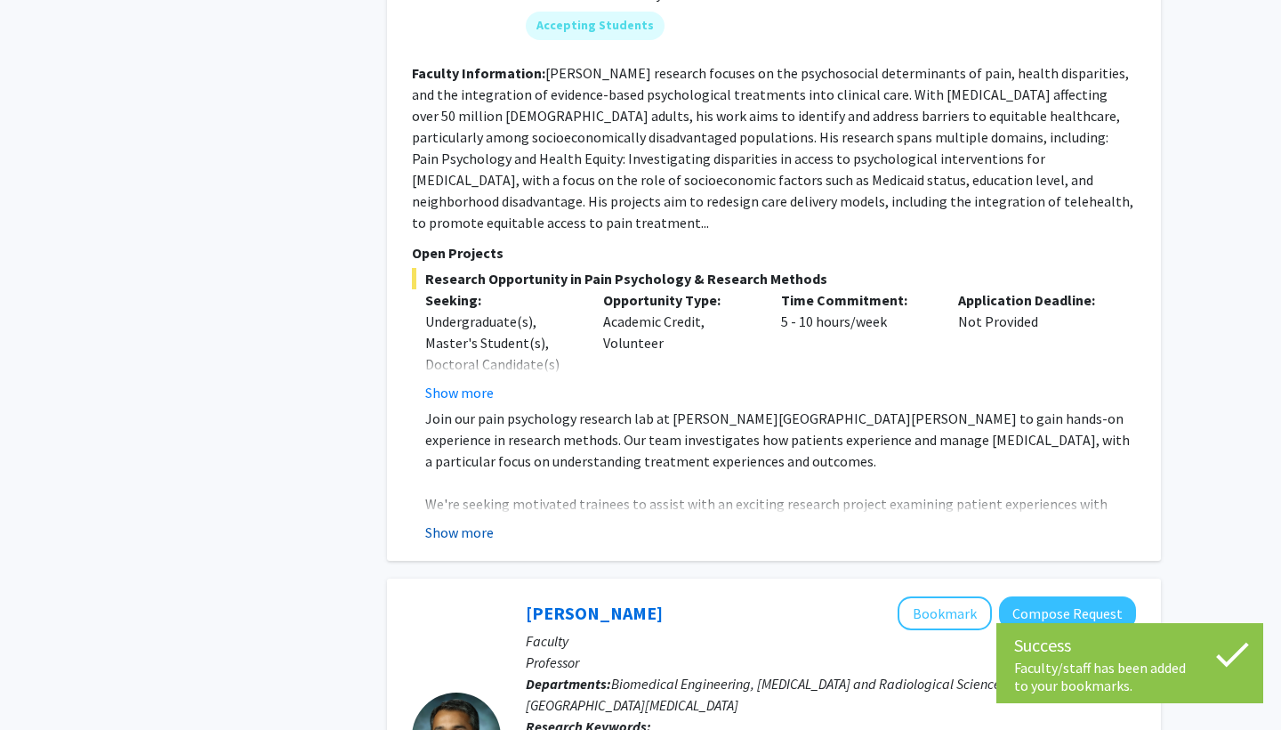
click at [456, 521] on button "Show more" at bounding box center [459, 531] width 69 height 21
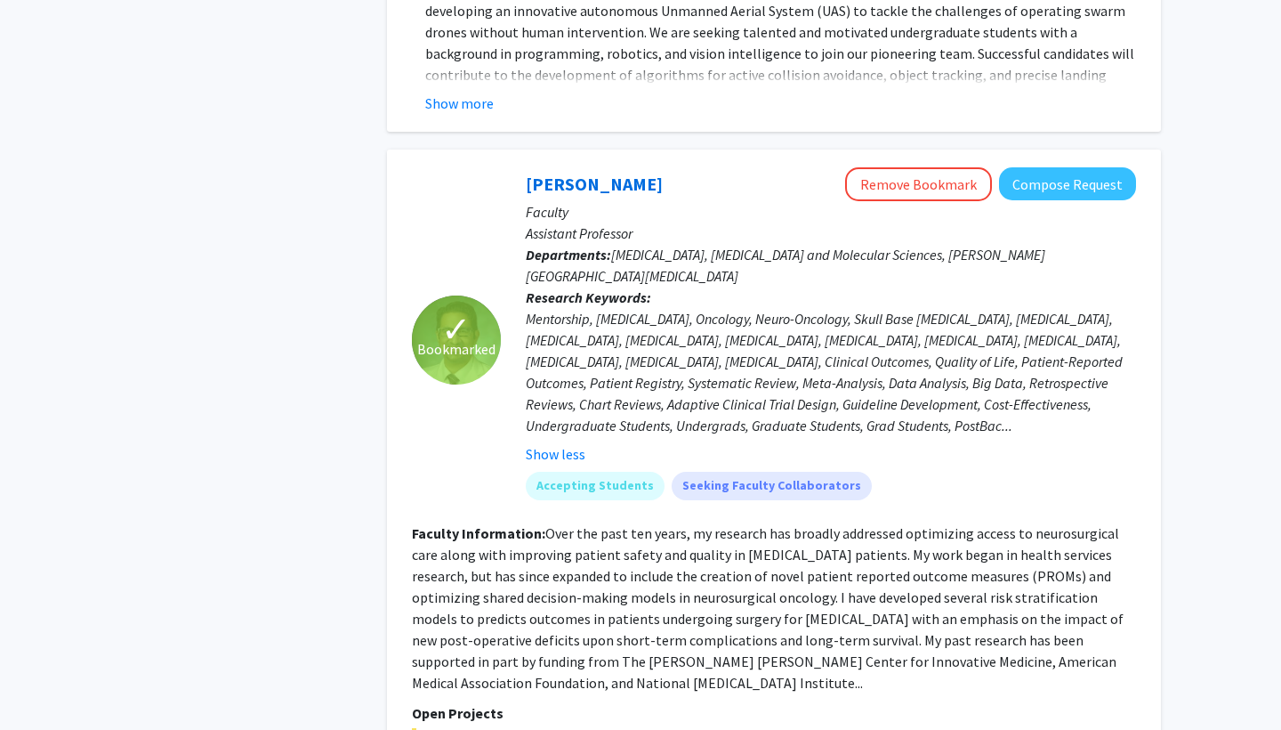
scroll to position [3076, 0]
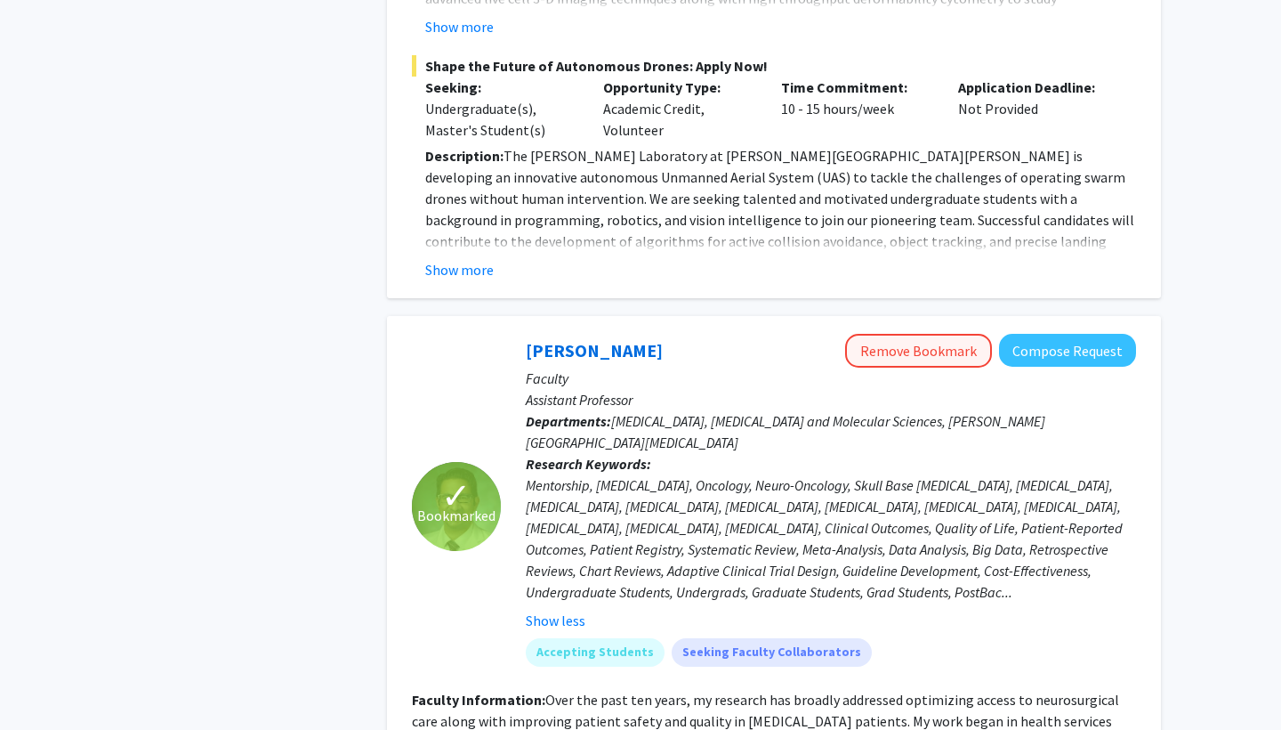
click at [889, 334] on button "Remove Bookmark" at bounding box center [918, 351] width 147 height 34
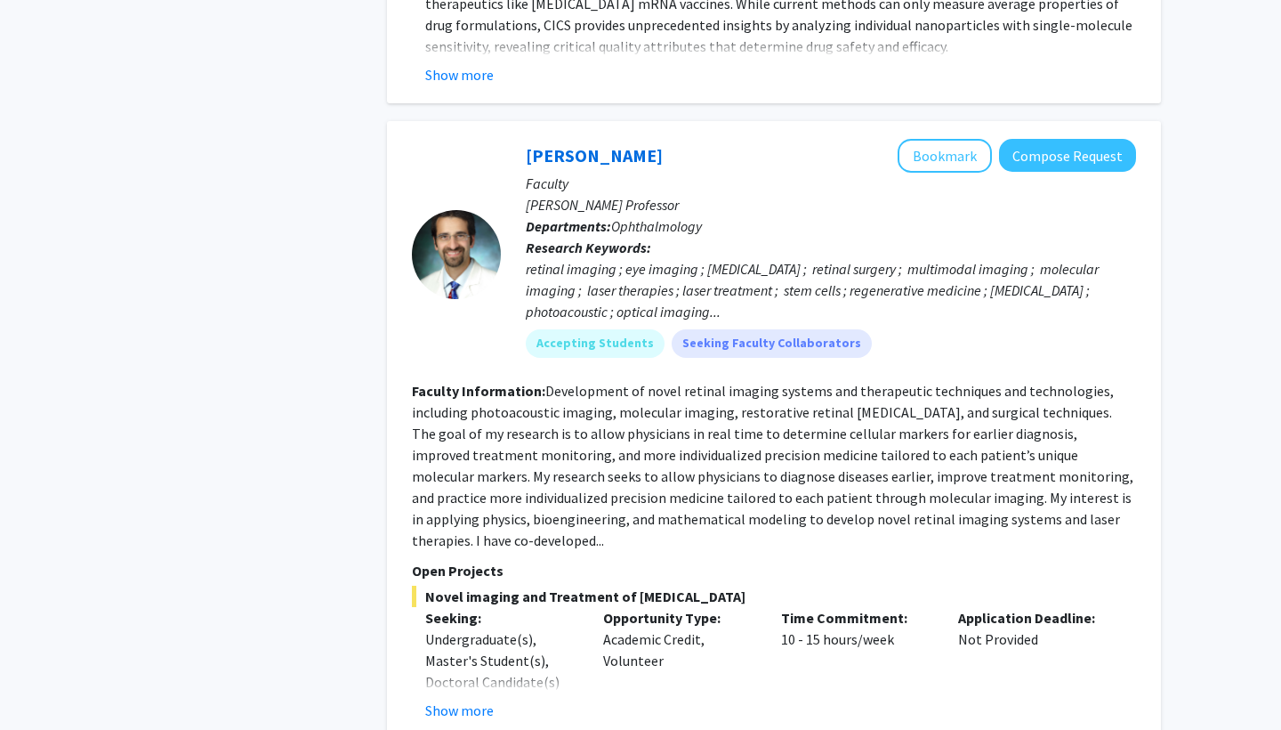
scroll to position [7532, 0]
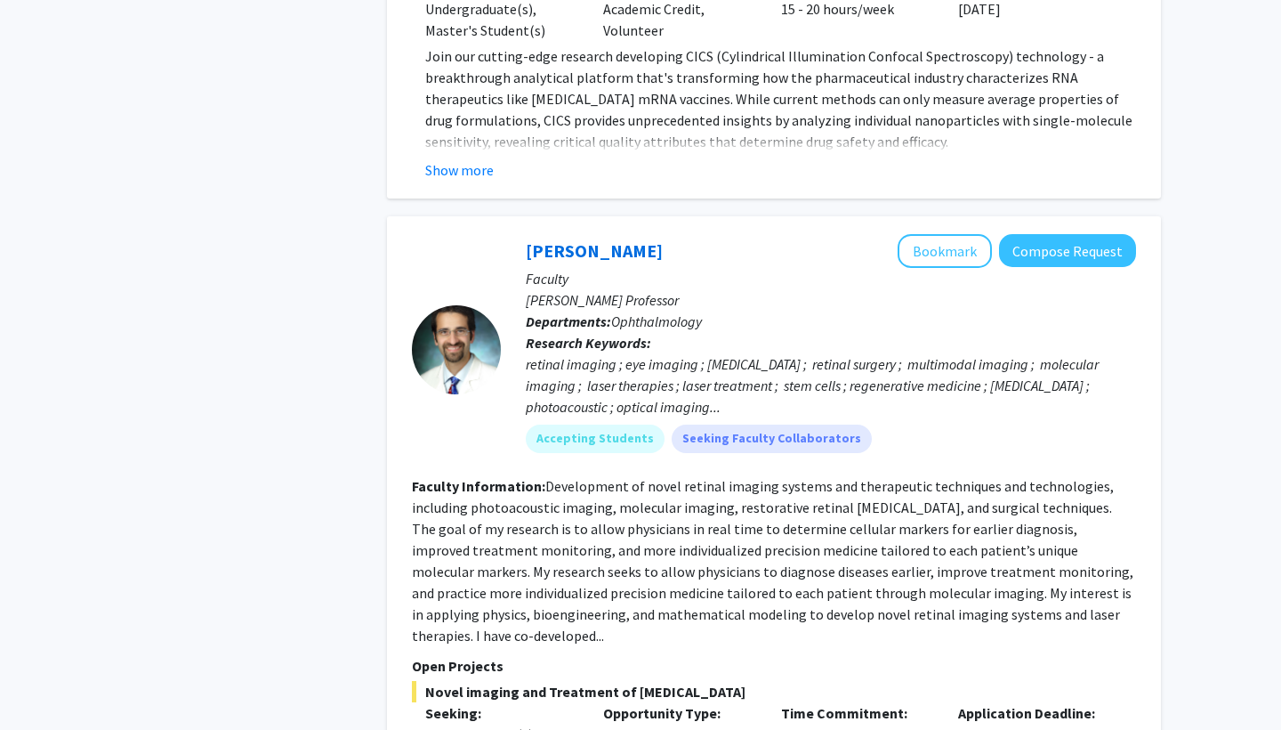
scroll to position [7404, 0]
click at [1071, 477] on fg-read-more "Development of novel retinal imaging systems and therapeutic techniques and tec…" at bounding box center [773, 560] width 722 height 167
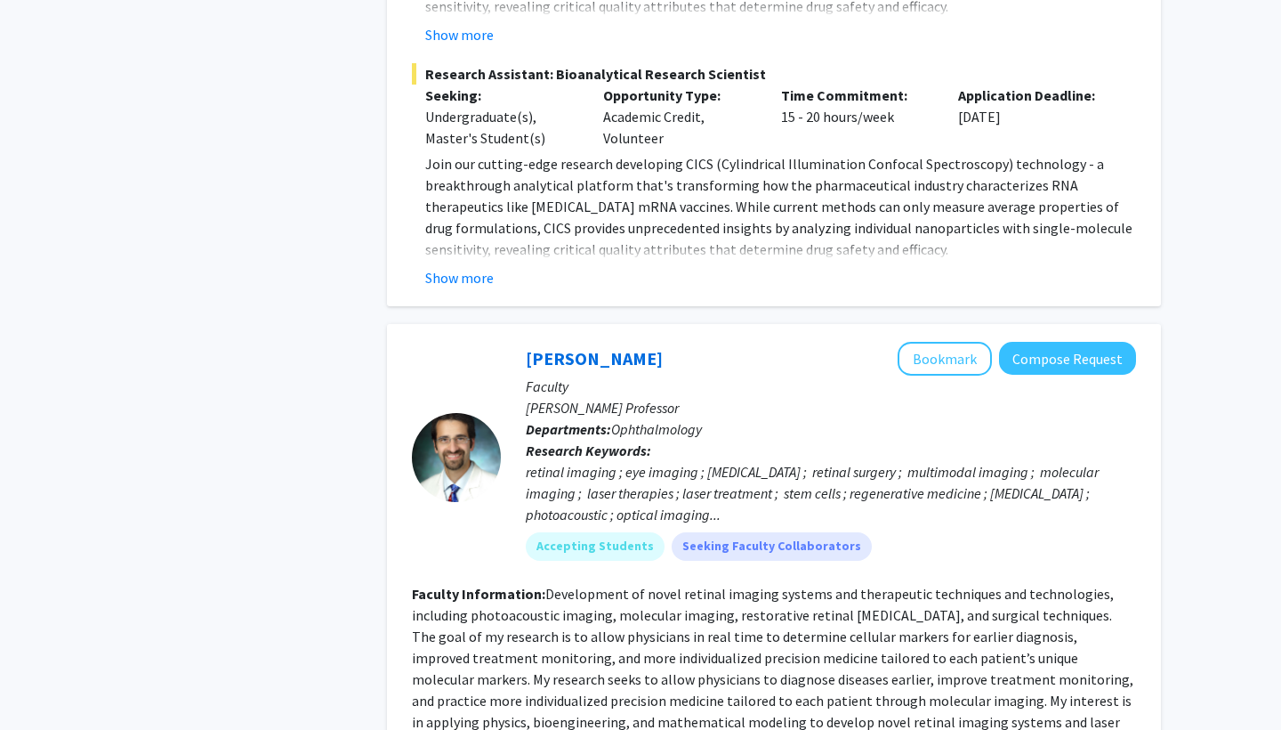
scroll to position [7301, 0]
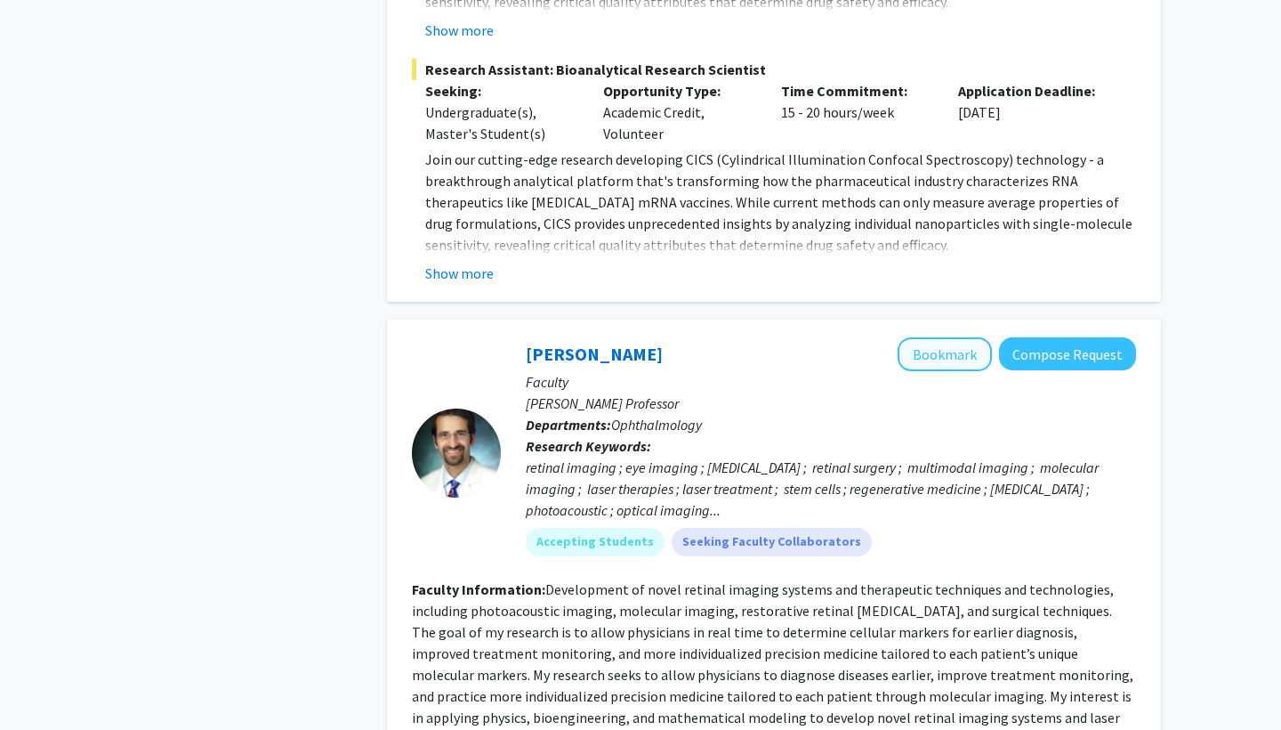
click at [951, 337] on button "Bookmark" at bounding box center [945, 354] width 94 height 34
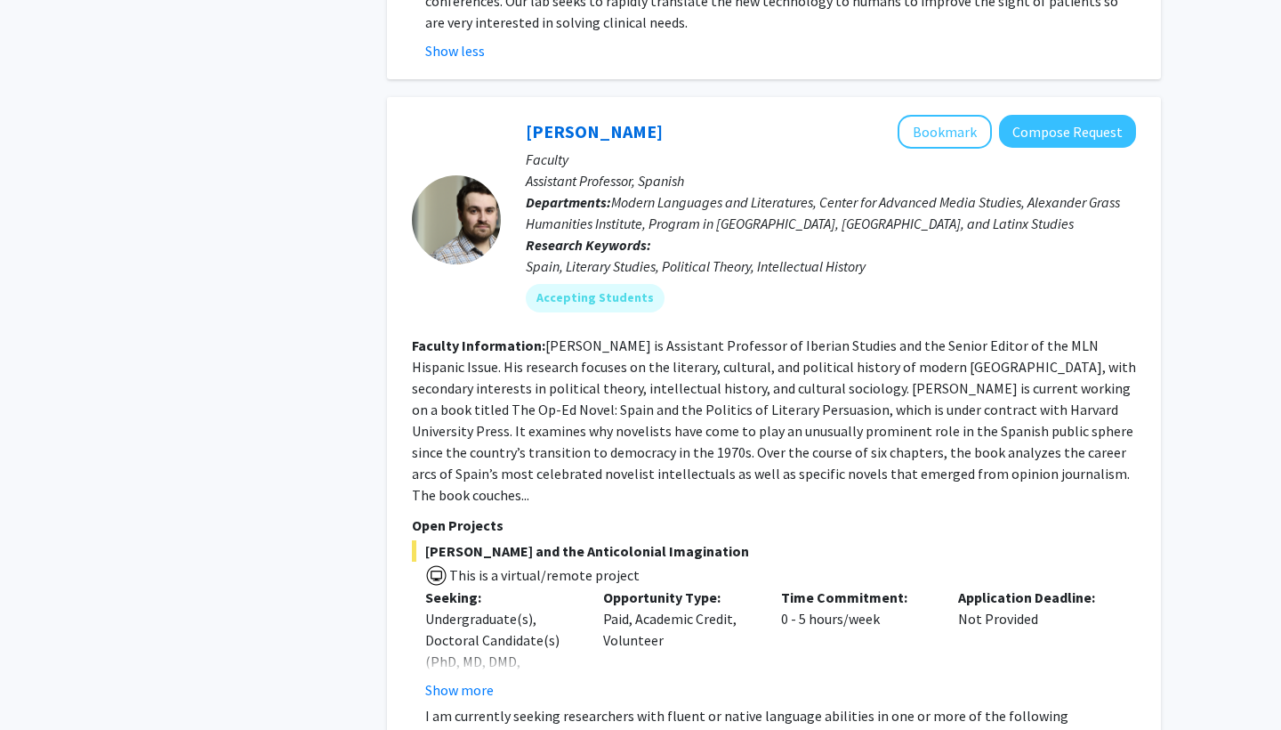
scroll to position [8511, 0]
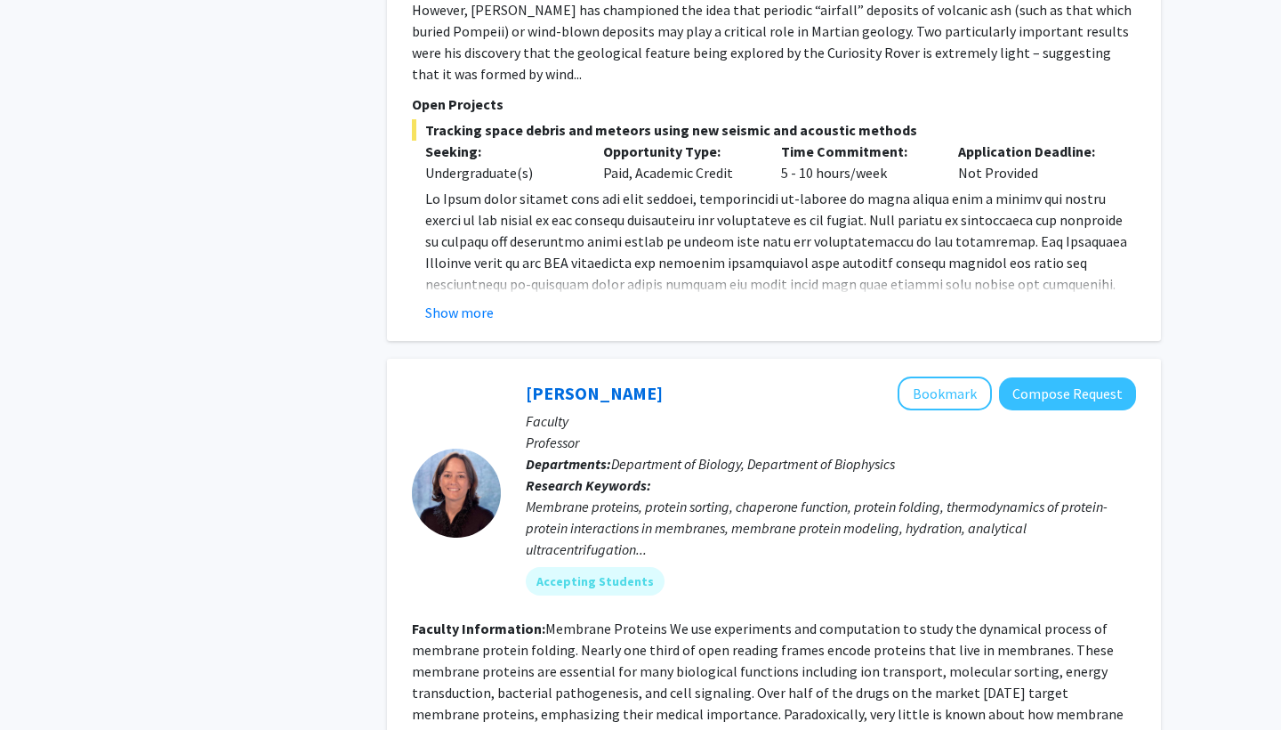
scroll to position [1006, 0]
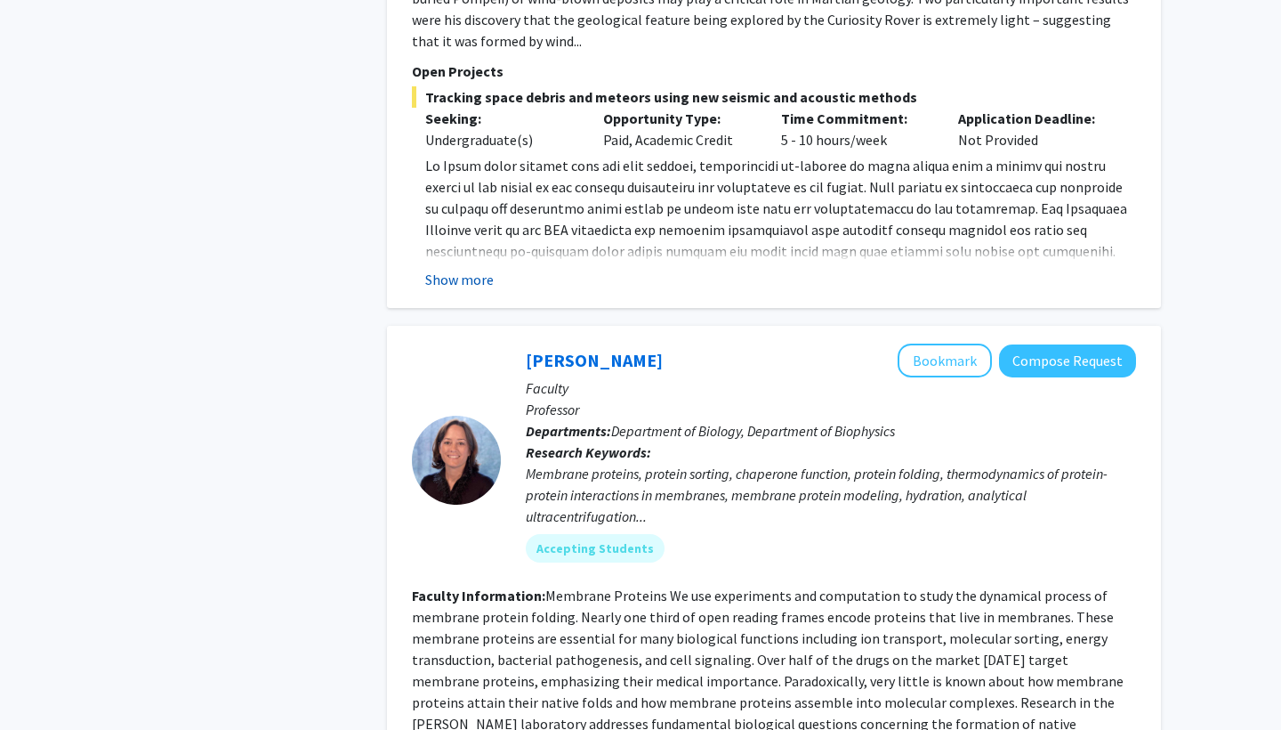
click at [484, 269] on button "Show more" at bounding box center [459, 279] width 69 height 21
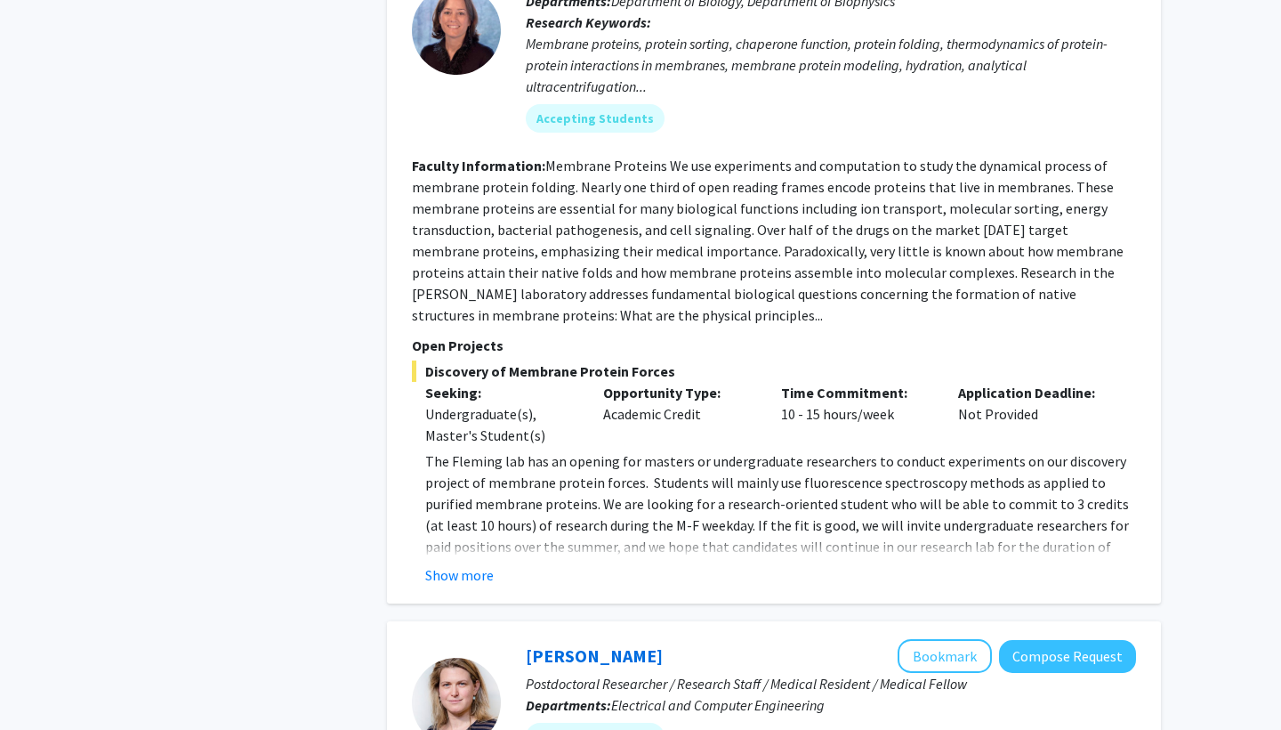
scroll to position [1586, 0]
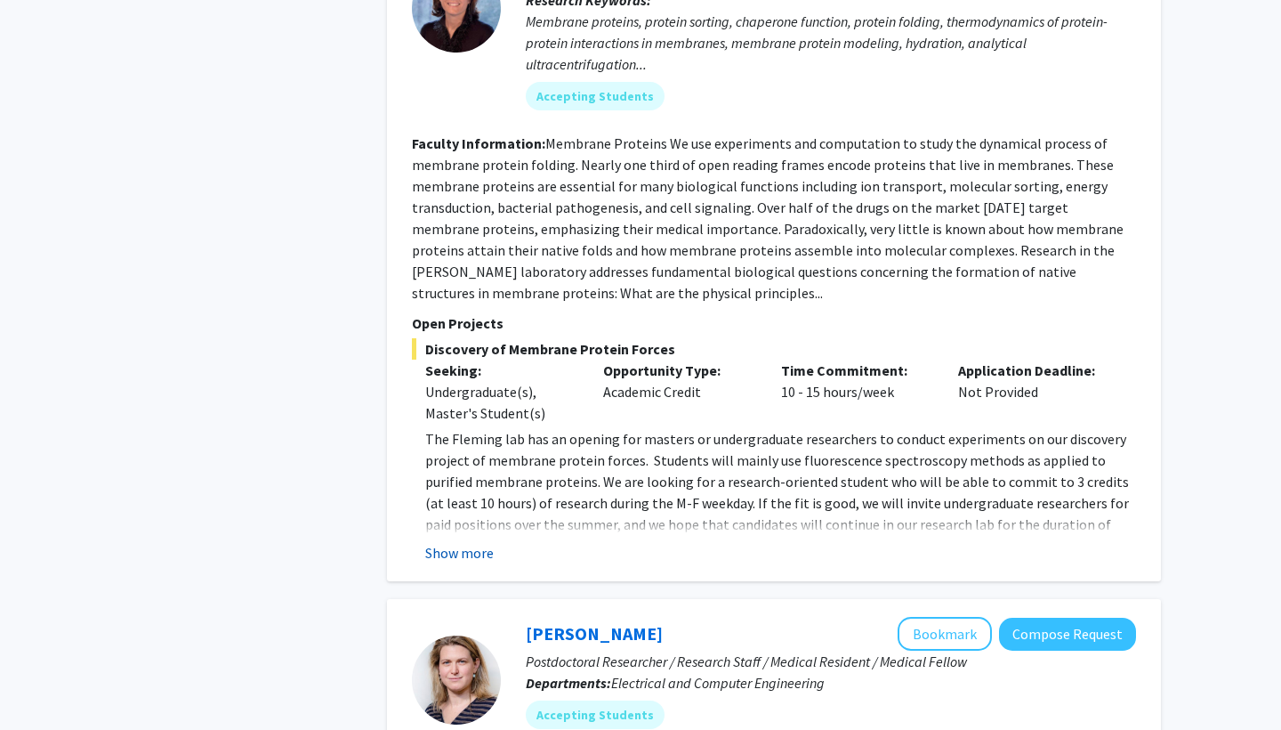
click at [456, 542] on button "Show more" at bounding box center [459, 552] width 69 height 21
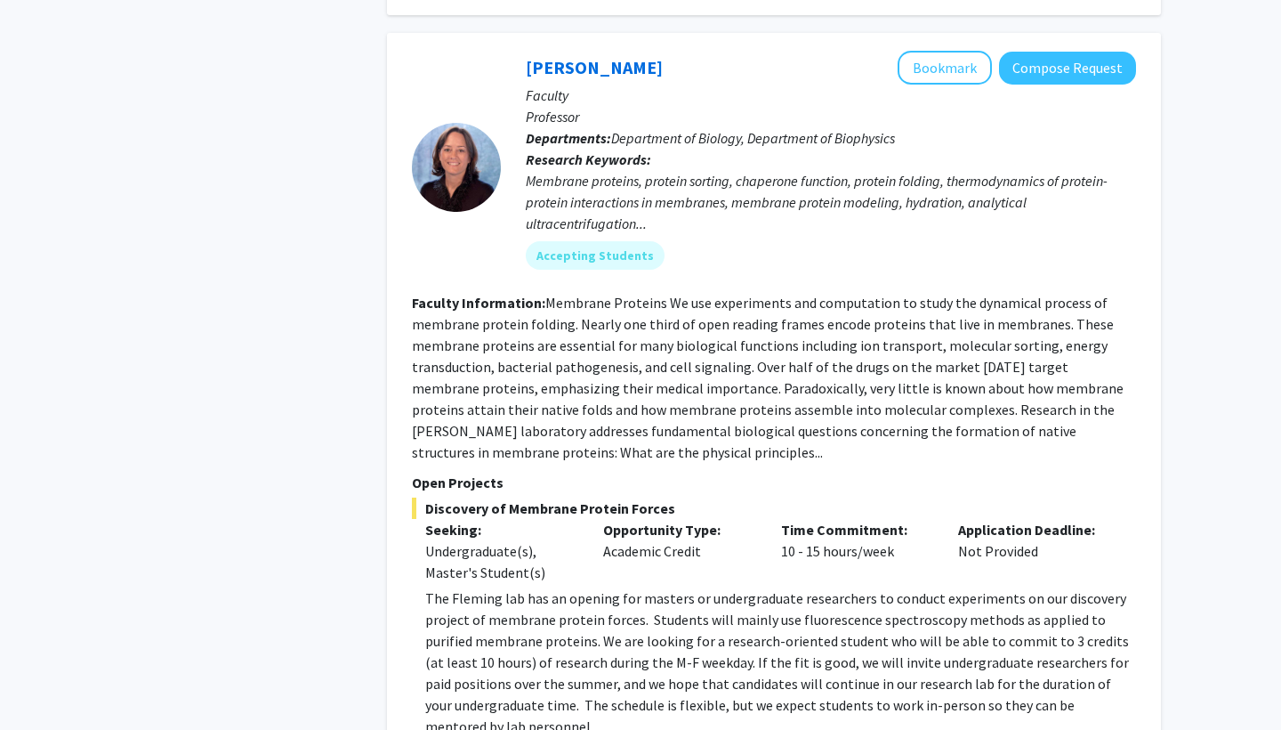
scroll to position [1426, 0]
click at [954, 52] on button "Bookmark" at bounding box center [945, 69] width 94 height 34
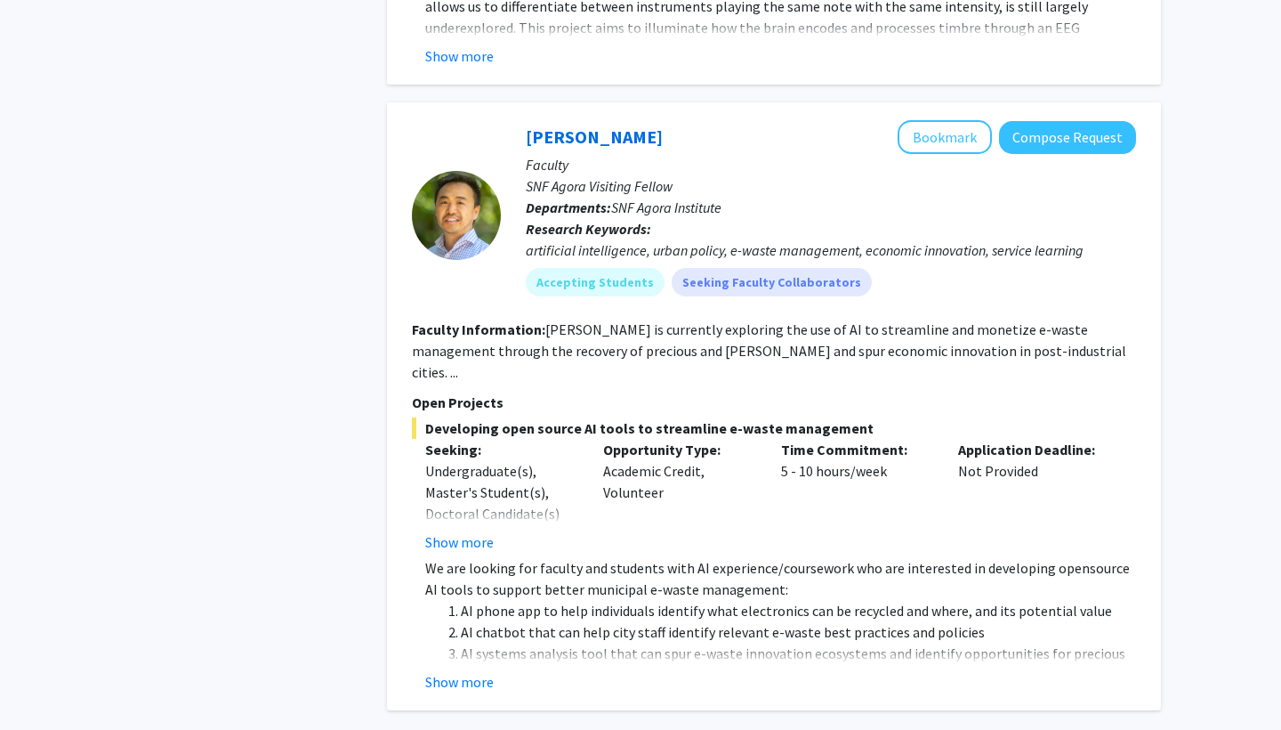
scroll to position [2994, 0]
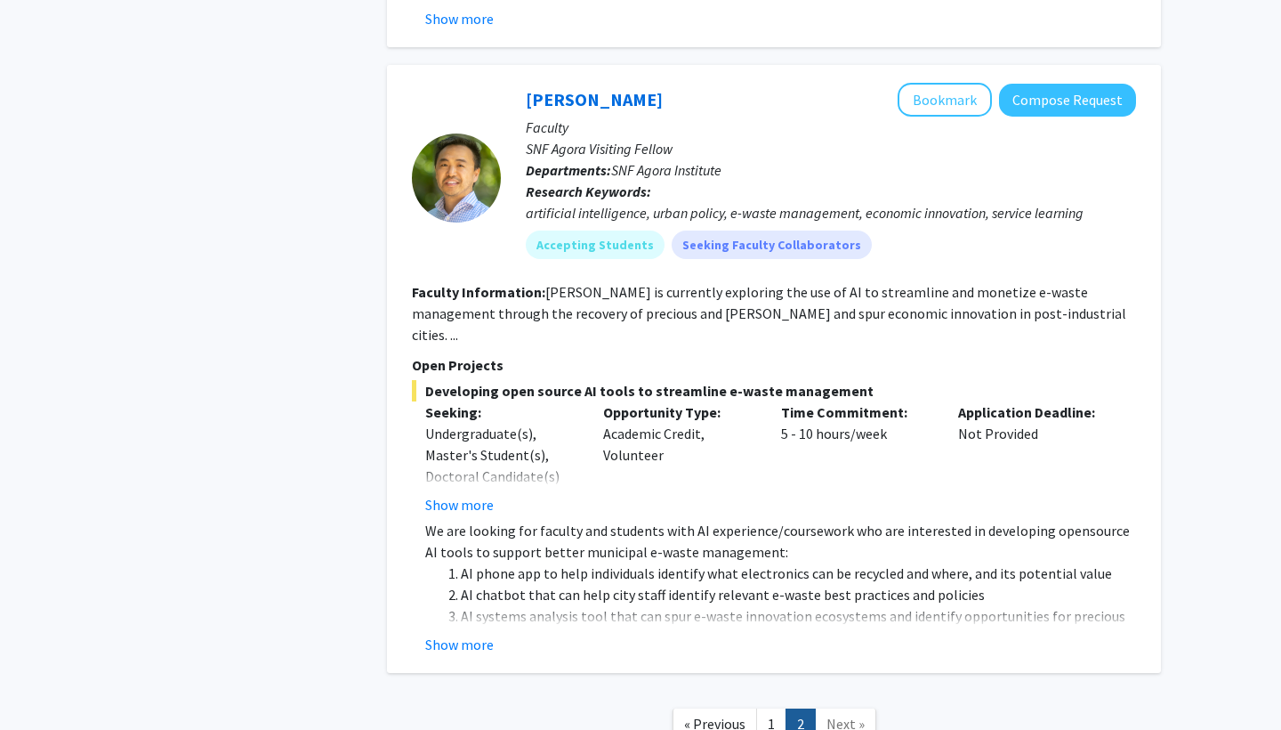
click at [466, 634] on button "Show more" at bounding box center [459, 644] width 69 height 21
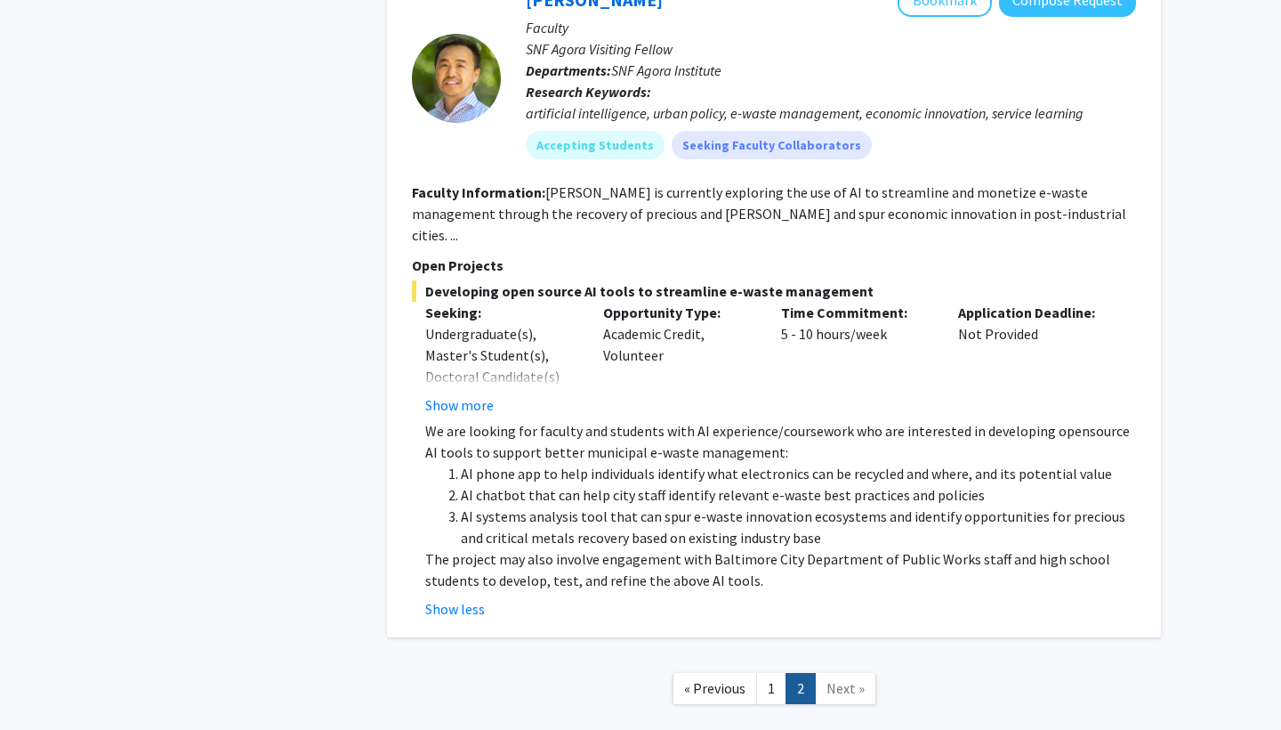
scroll to position [3093, 0]
click at [736, 656] on nav "« Previous 1 2 Next »" at bounding box center [774, 692] width 774 height 72
click at [729, 674] on link "« Previous" at bounding box center [715, 689] width 85 height 31
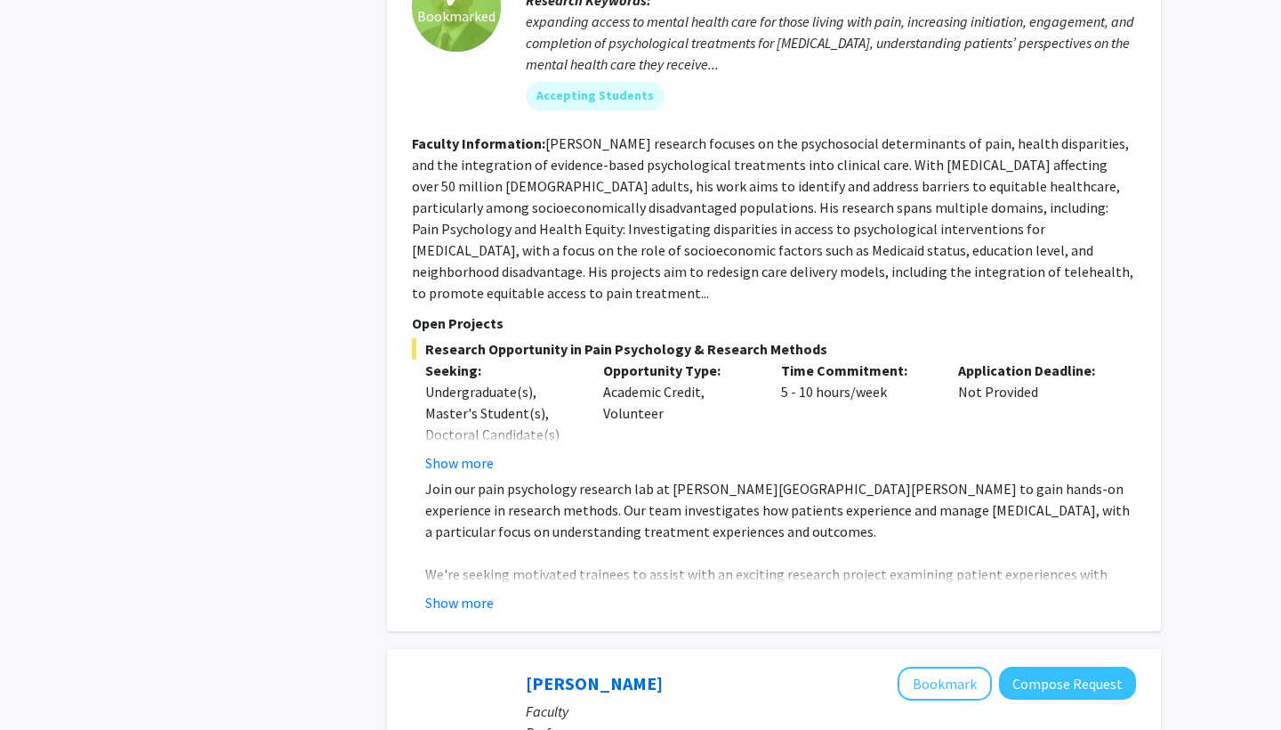
scroll to position [4398, 0]
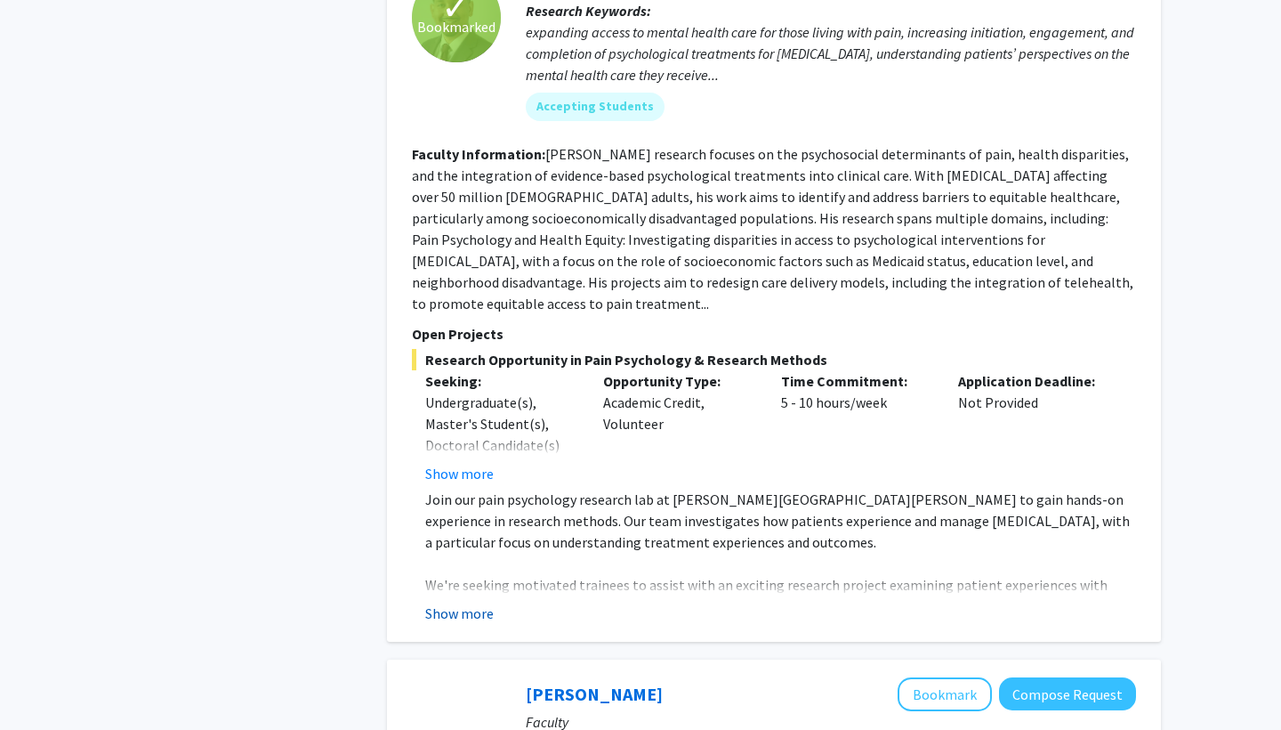
click at [464, 602] on button "Show more" at bounding box center [459, 612] width 69 height 21
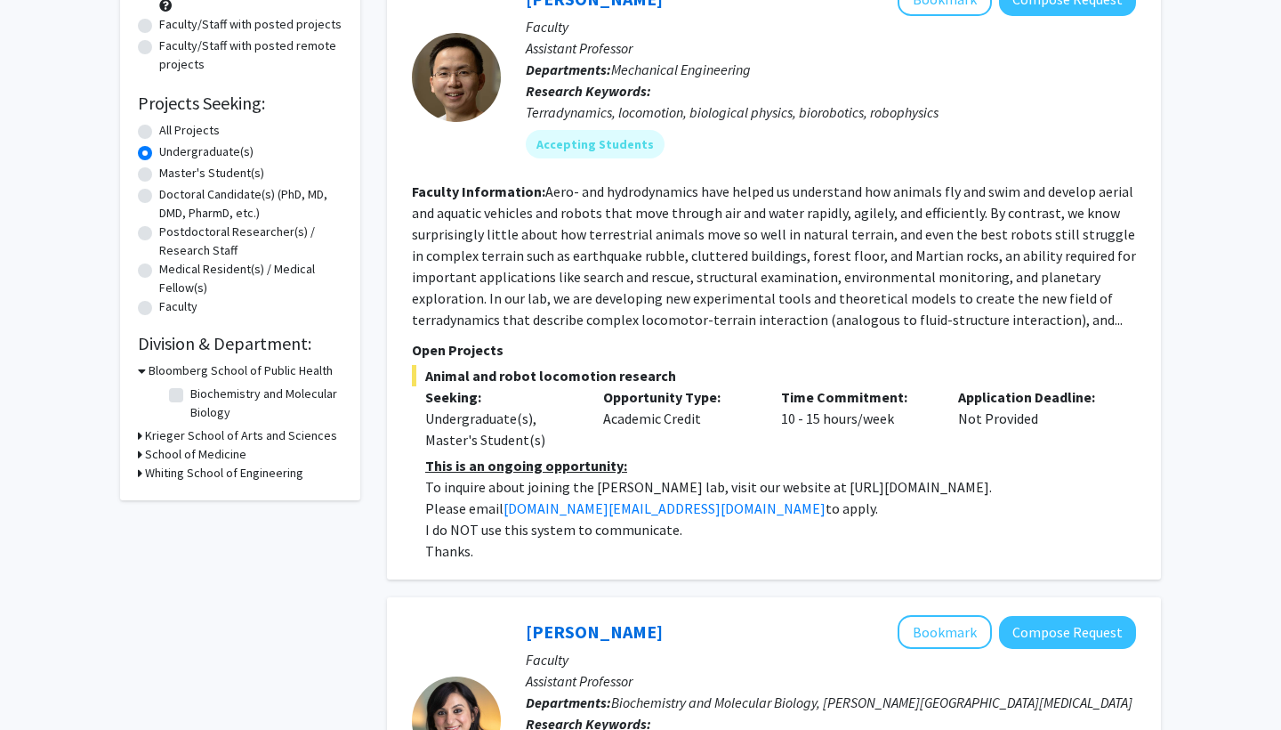
scroll to position [217, 0]
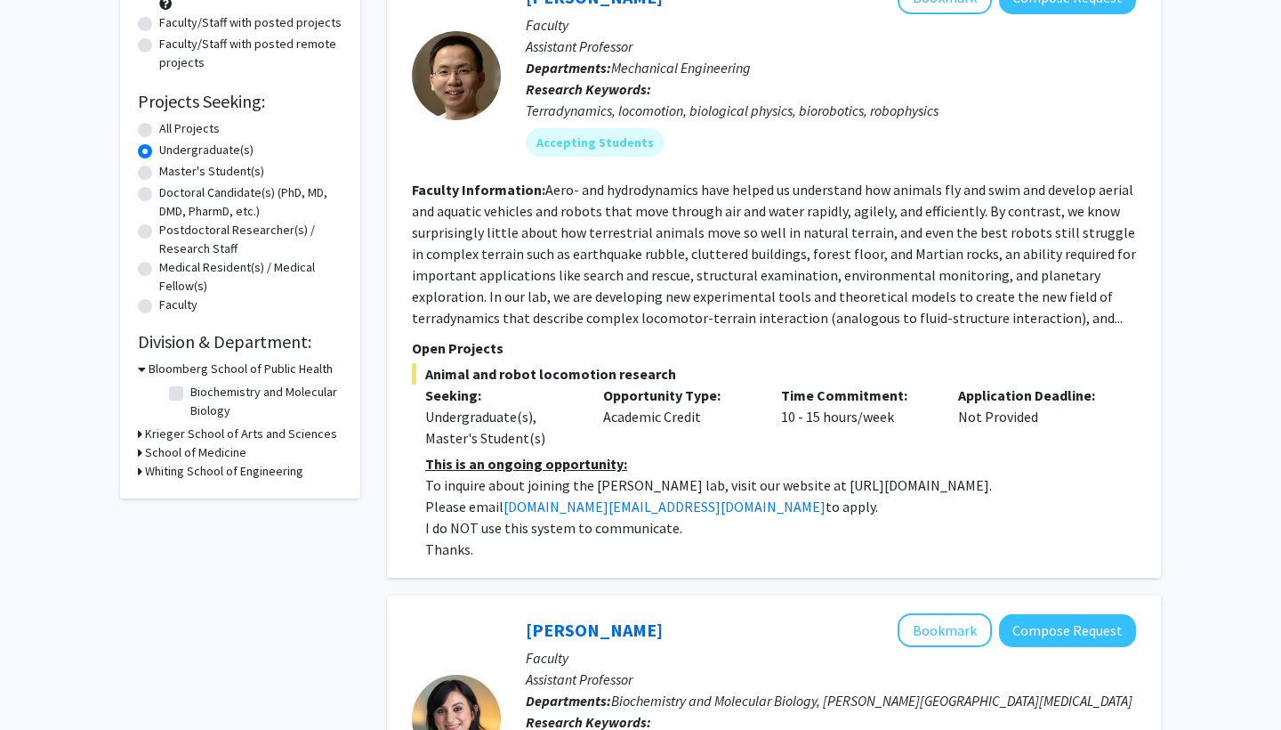
click at [190, 438] on h3 "Krieger School of Arts and Sciences" at bounding box center [241, 433] width 192 height 19
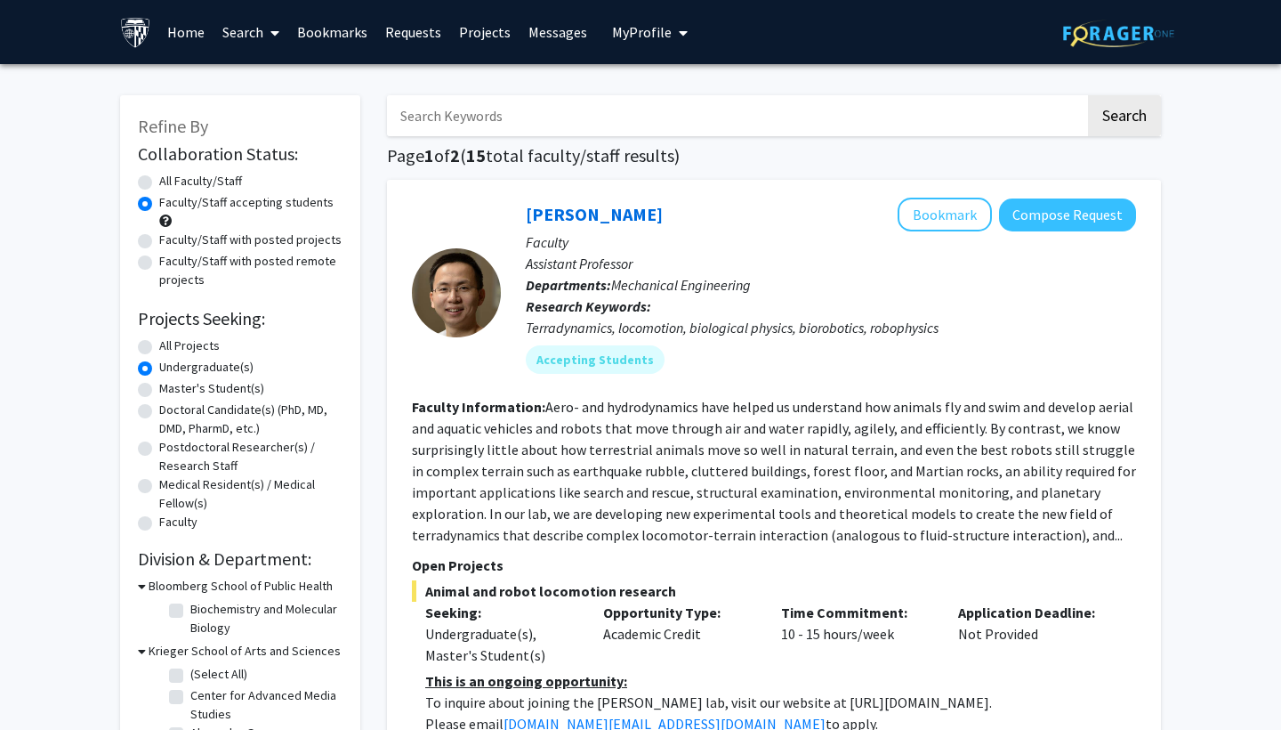
scroll to position [0, 0]
click at [441, 114] on input "Search Keywords" at bounding box center [736, 115] width 699 height 41
type input "psych"
click at [1124, 118] on button "Search" at bounding box center [1124, 115] width 73 height 41
radio input "true"
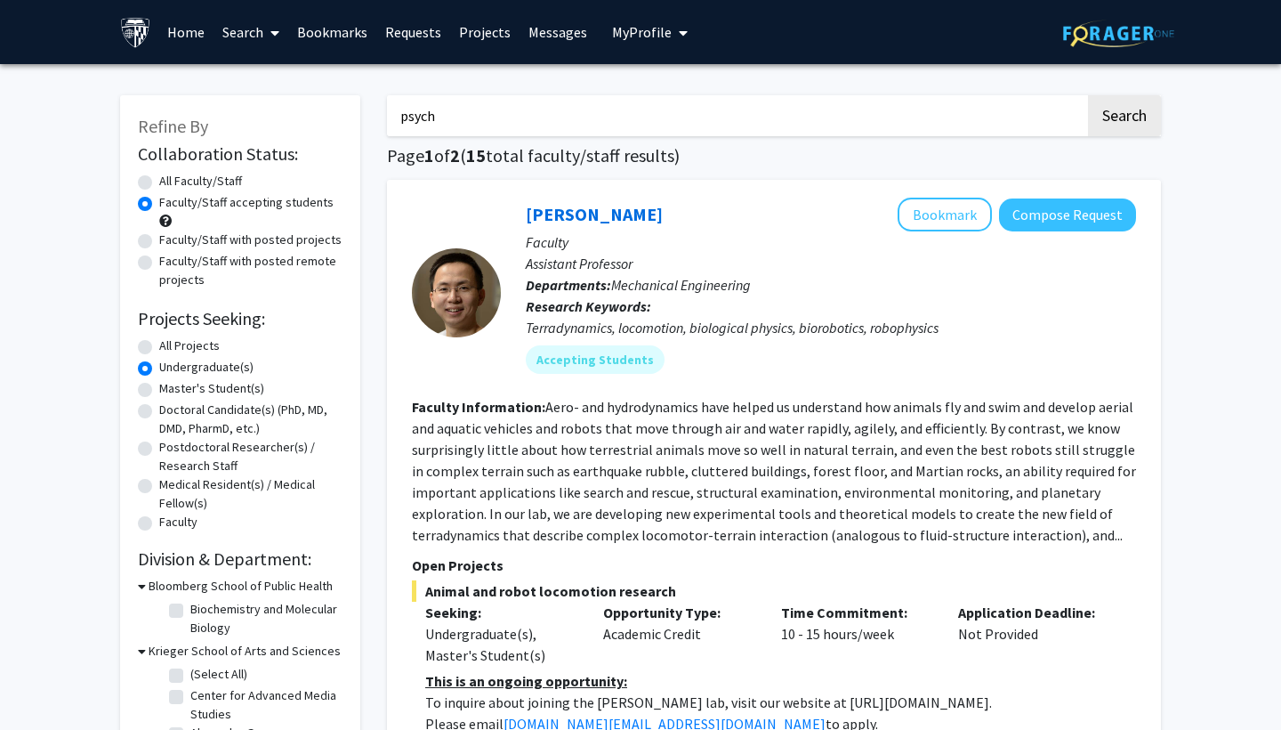
radio input "true"
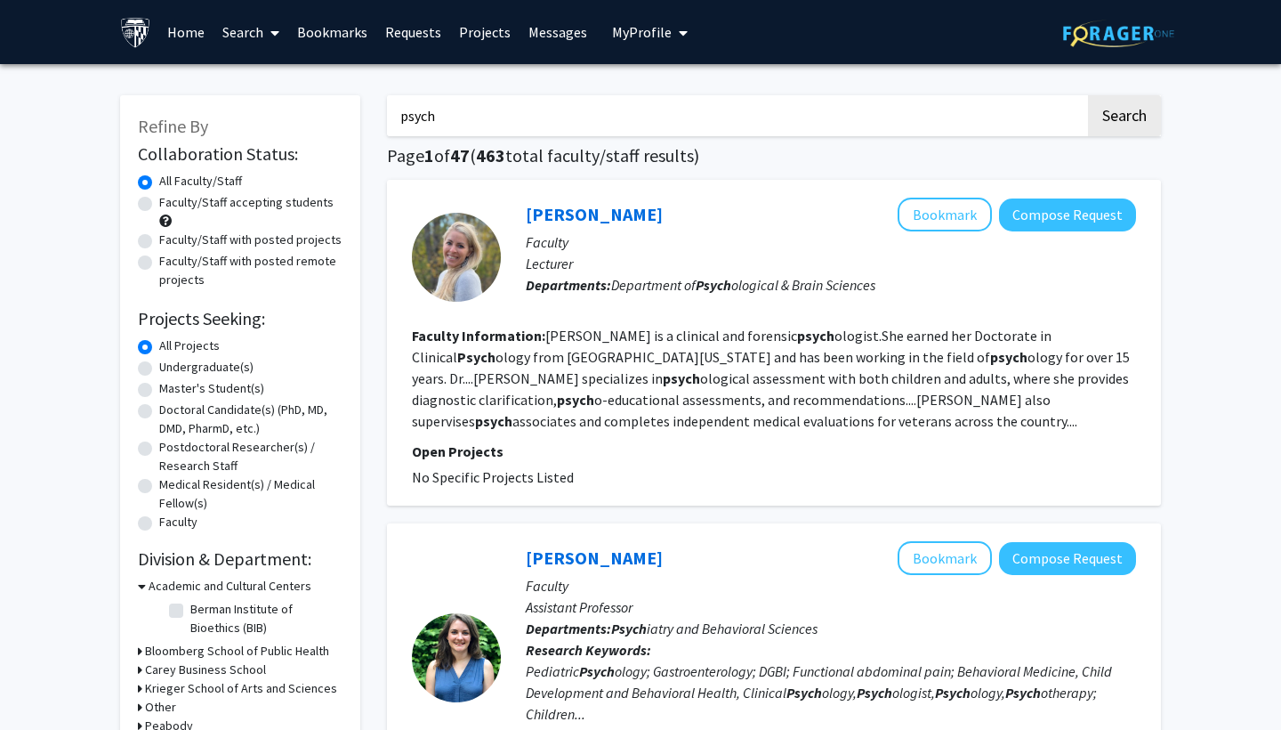
click at [159, 206] on label "Faculty/Staff accepting students" at bounding box center [246, 202] width 174 height 19
click at [159, 205] on input "Faculty/Staff accepting students" at bounding box center [165, 199] width 12 height 12
radio input "true"
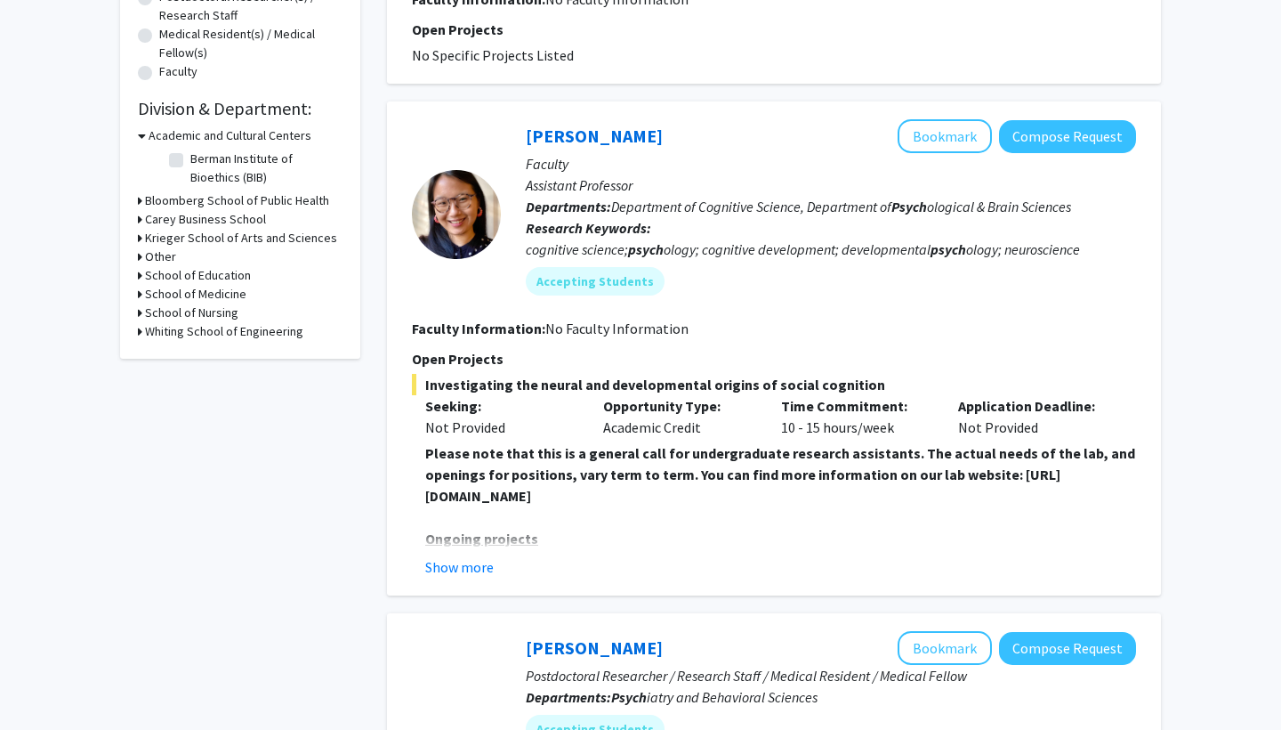
scroll to position [455, 0]
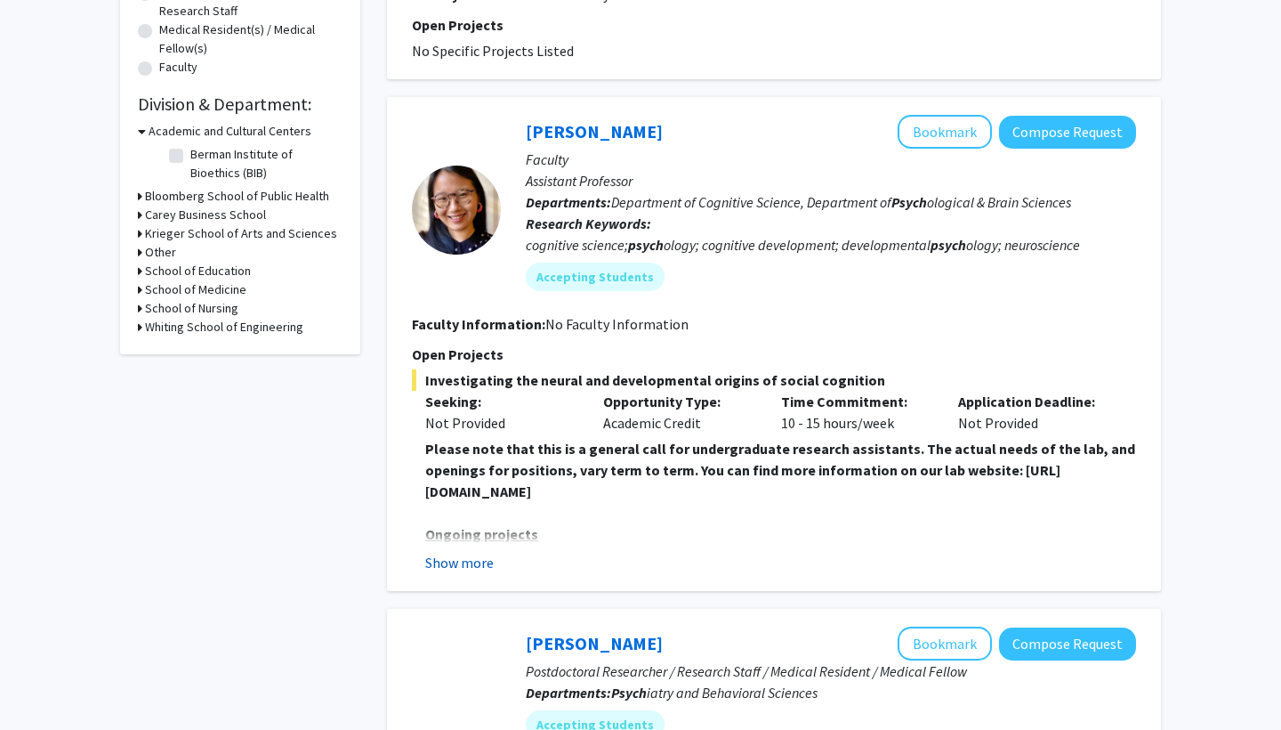
click at [465, 566] on button "Show more" at bounding box center [459, 562] width 69 height 21
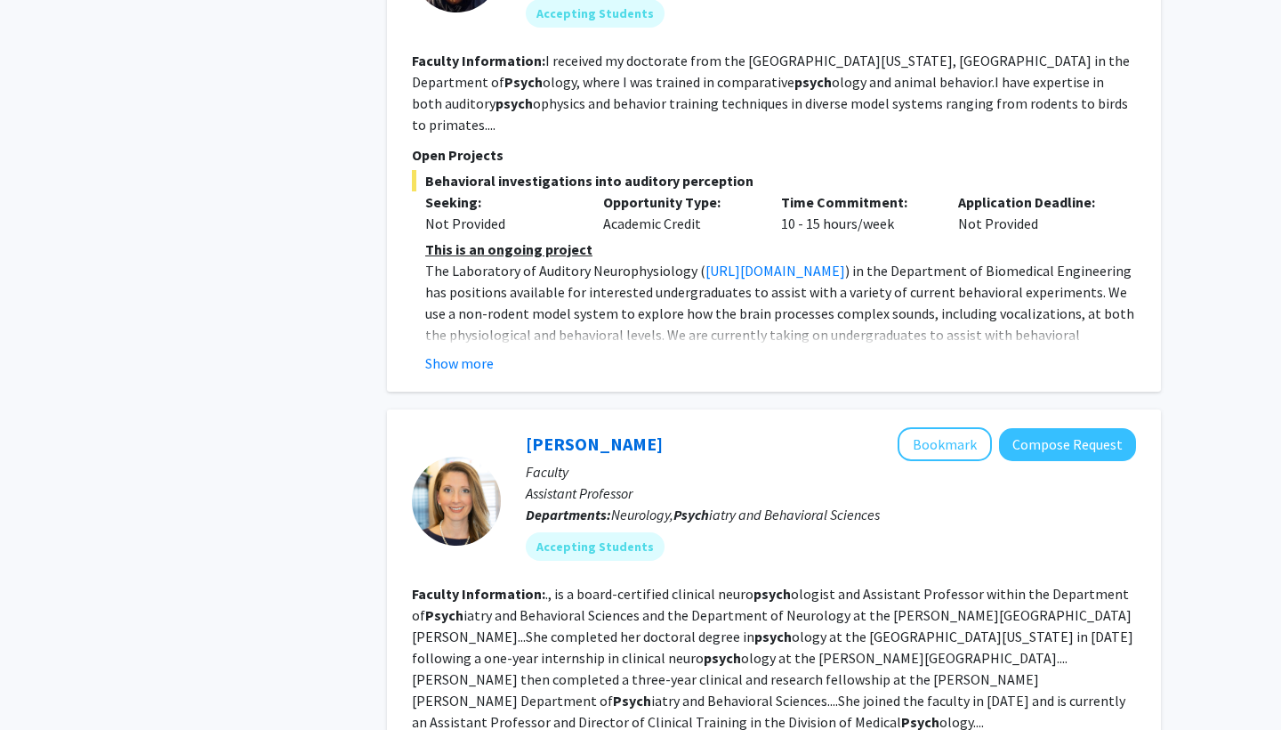
scroll to position [2837, 0]
click at [473, 352] on button "Show more" at bounding box center [459, 362] width 69 height 21
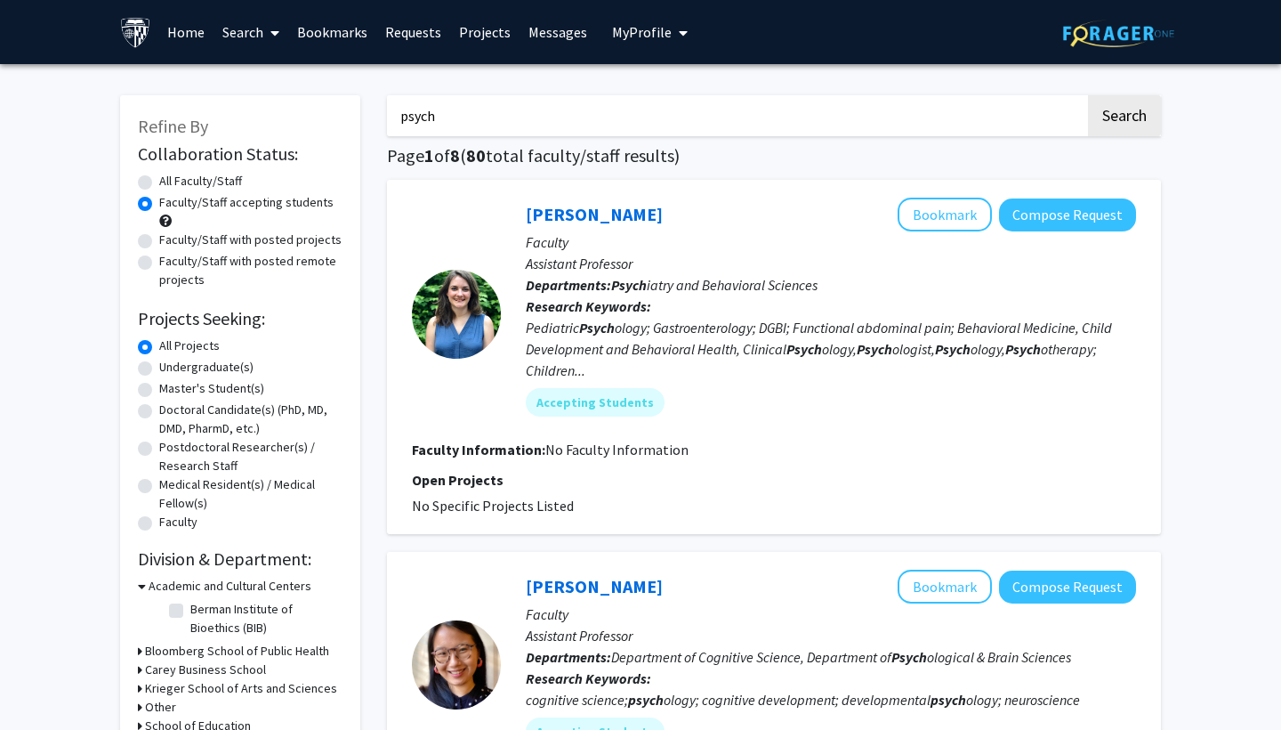
scroll to position [0, 0]
click at [204, 365] on label "Undergraduate(s)" at bounding box center [206, 367] width 94 height 19
click at [171, 365] on input "Undergraduate(s)" at bounding box center [165, 364] width 12 height 12
radio input "true"
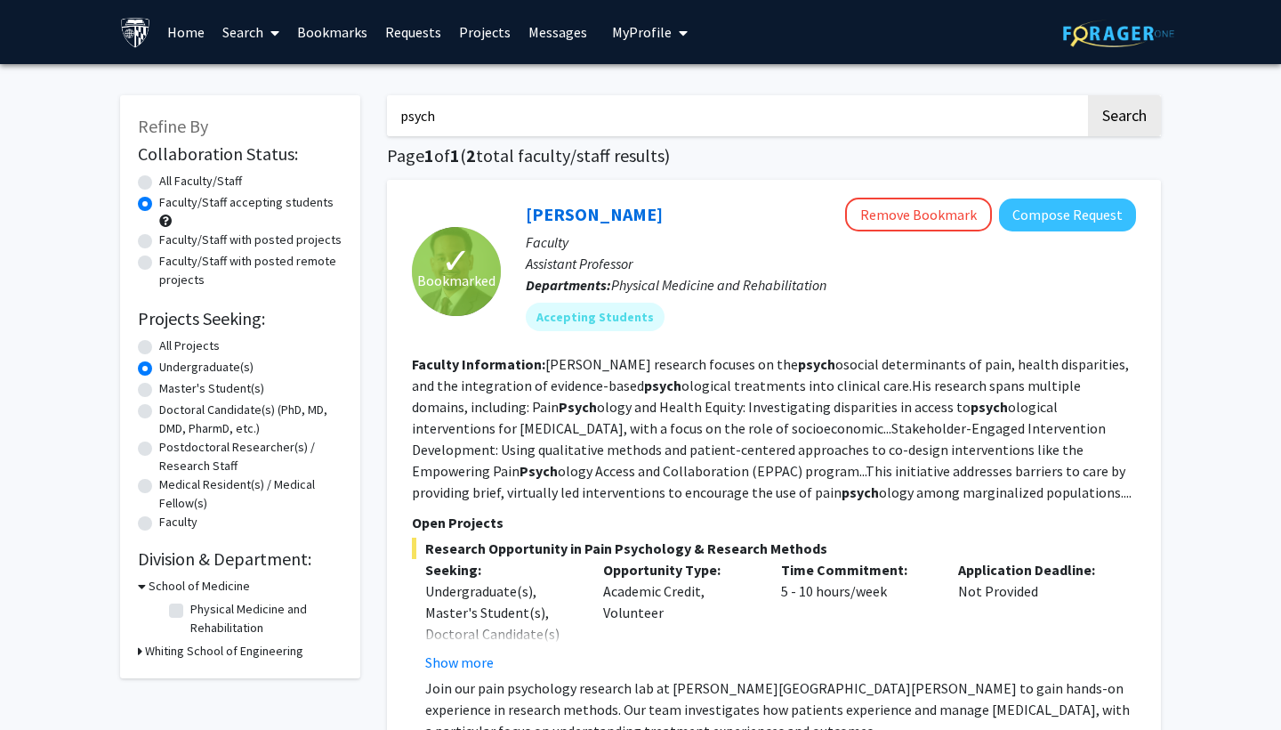
click at [190, 610] on label "Physical Medicine and Rehabilitation" at bounding box center [264, 618] width 148 height 37
click at [190, 610] on input "Physical Medicine and Rehabilitation" at bounding box center [196, 606] width 12 height 12
checkbox input "true"
click at [538, 120] on input "psych" at bounding box center [736, 115] width 699 height 41
type input "p"
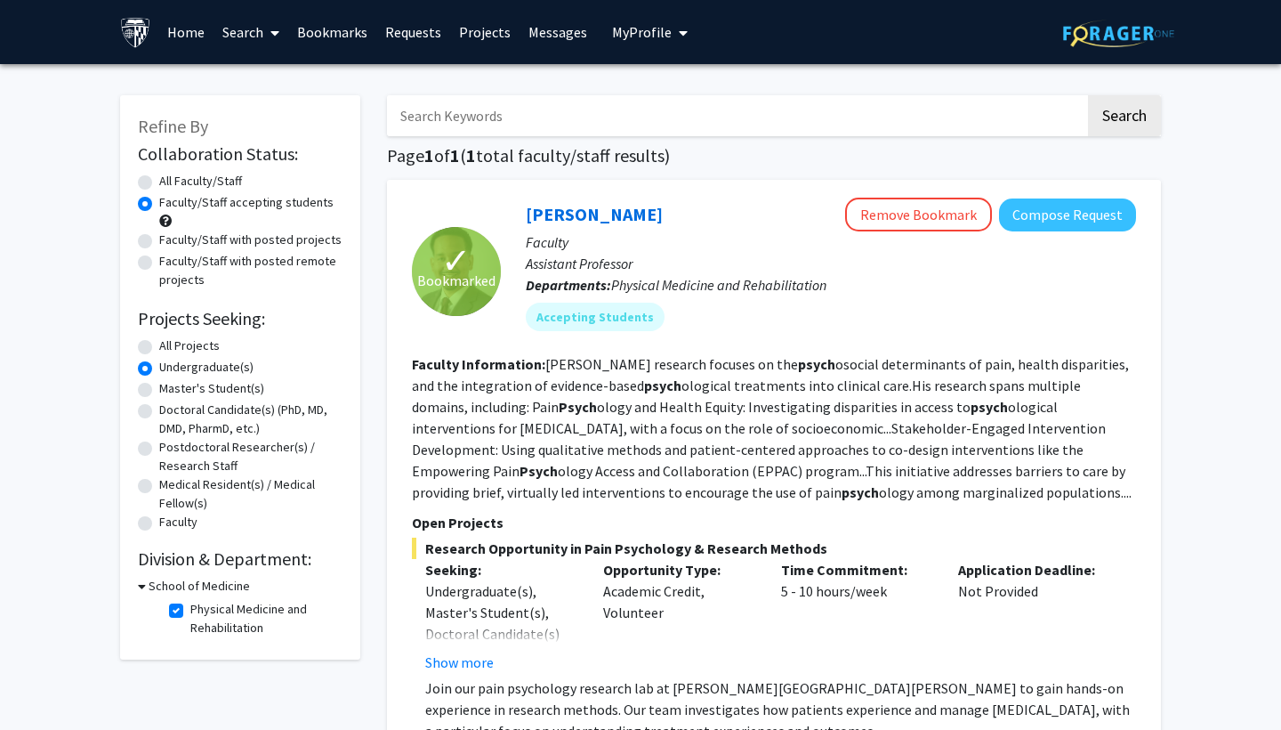
click at [1124, 118] on button "Search" at bounding box center [1124, 115] width 73 height 41
radio input "true"
checkbox input "false"
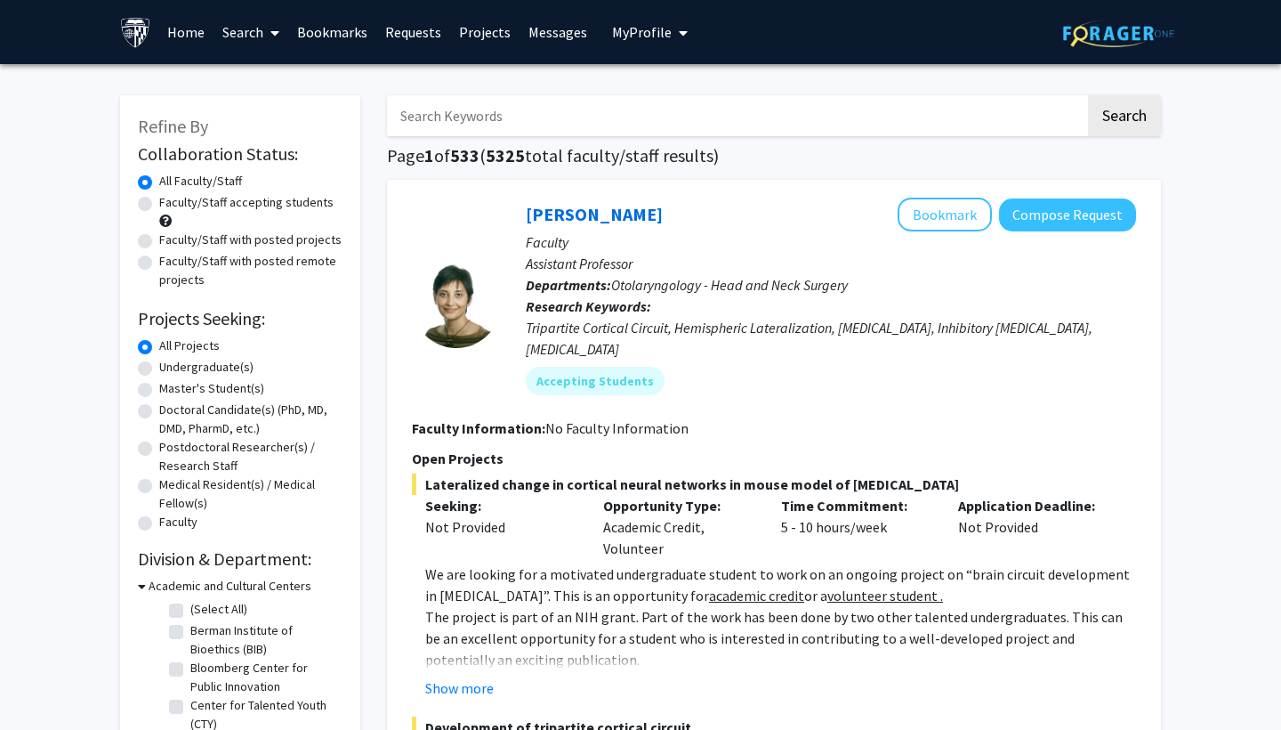
click at [222, 205] on label "Faculty/Staff accepting students" at bounding box center [246, 202] width 174 height 19
click at [171, 205] on input "Faculty/Staff accepting students" at bounding box center [165, 199] width 12 height 12
radio input "true"
click at [189, 368] on label "Undergraduate(s)" at bounding box center [206, 367] width 94 height 19
click at [171, 368] on input "Undergraduate(s)" at bounding box center [165, 364] width 12 height 12
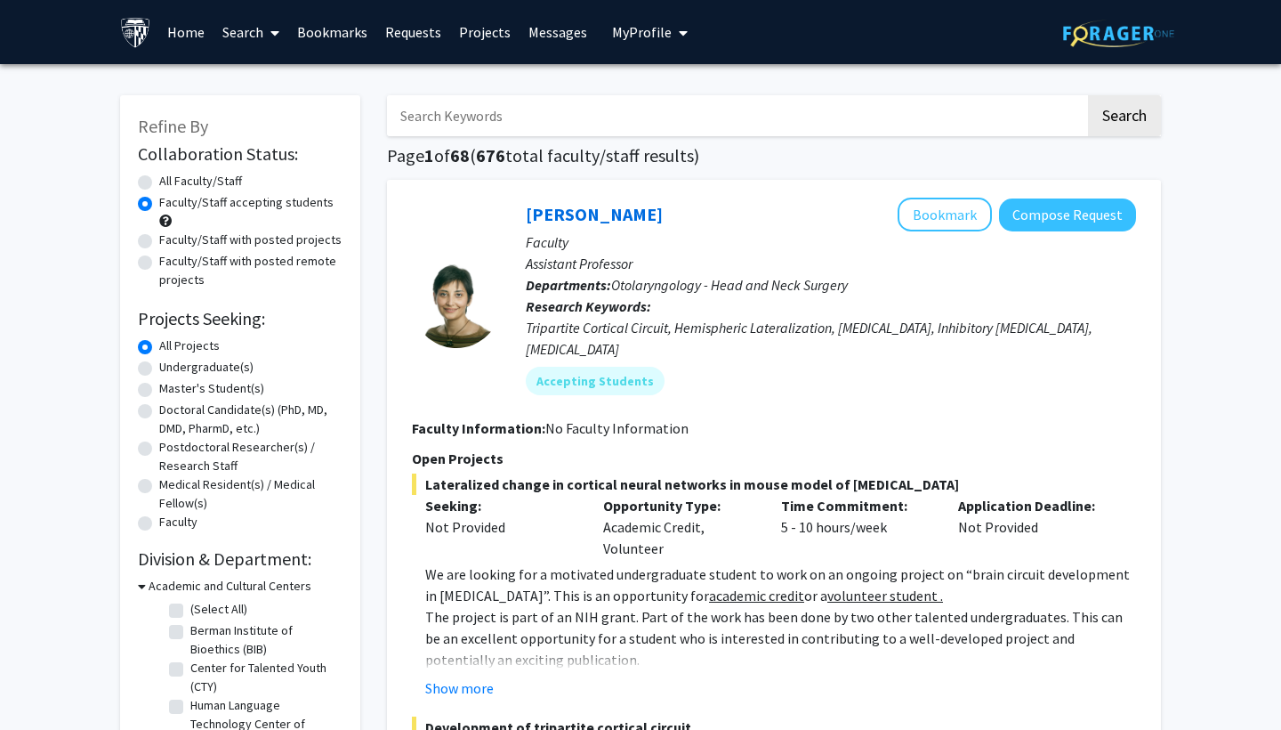
radio input "true"
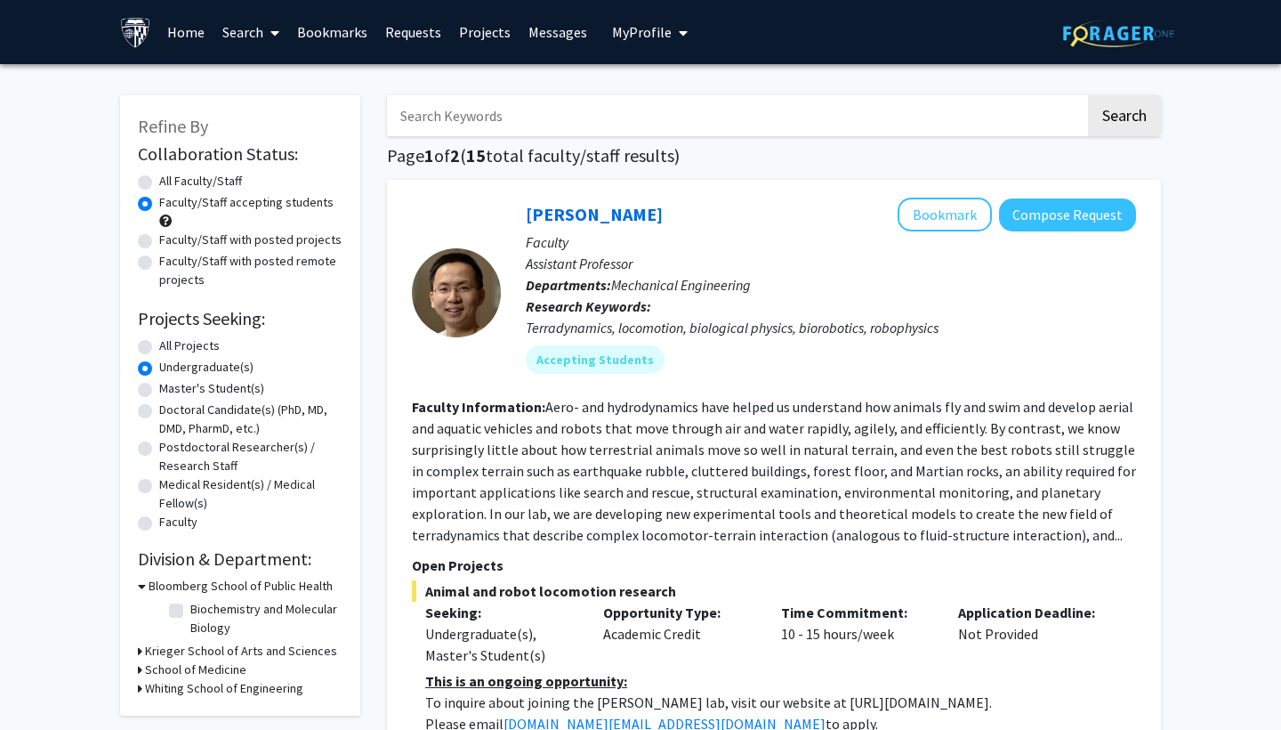
scroll to position [193, 0]
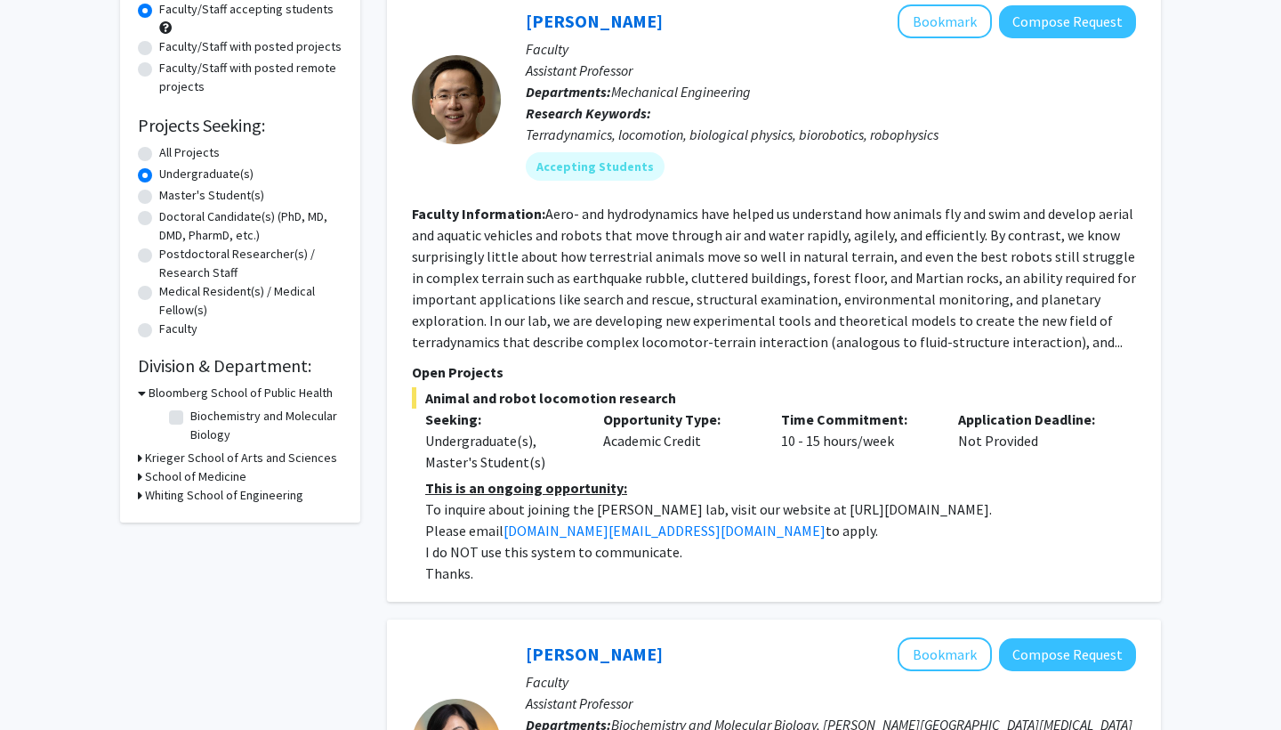
click at [205, 458] on h3 "Krieger School of Arts and Sciences" at bounding box center [241, 457] width 192 height 19
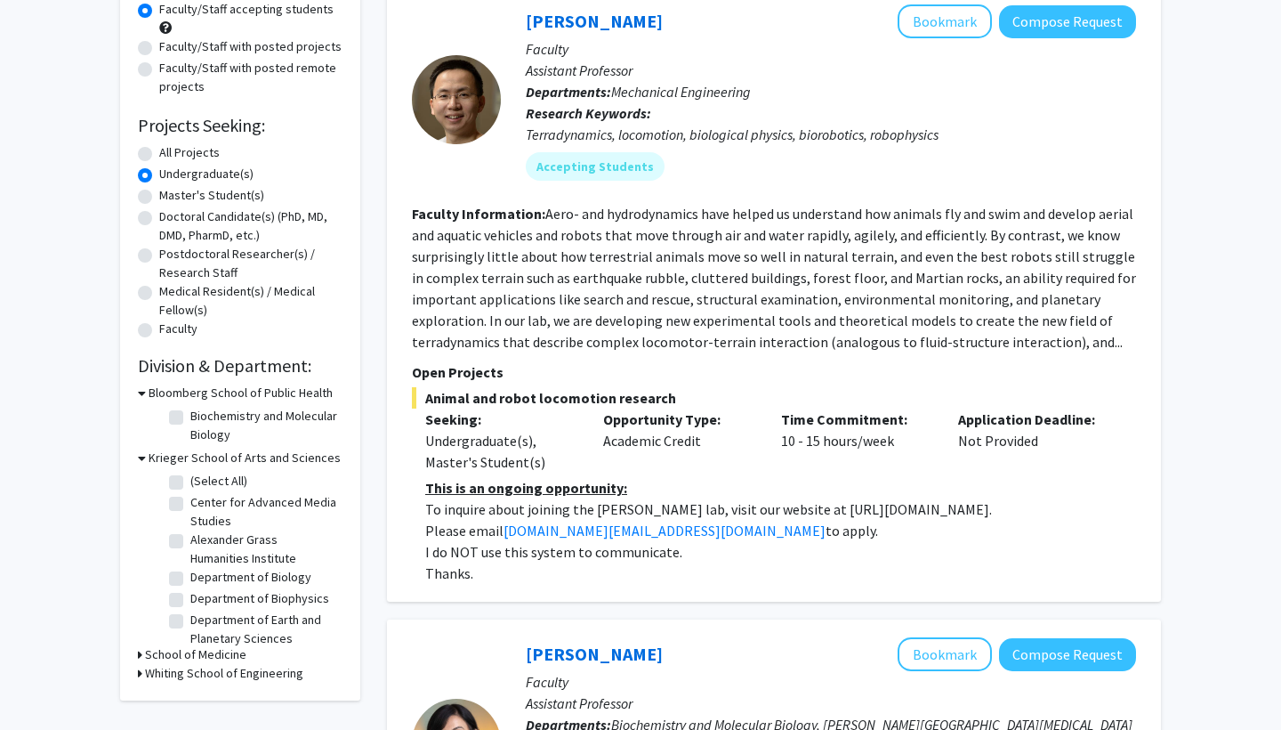
click at [190, 578] on label "Department of Biology" at bounding box center [250, 577] width 121 height 19
click at [190, 578] on input "Department of Biology" at bounding box center [196, 574] width 12 height 12
checkbox input "true"
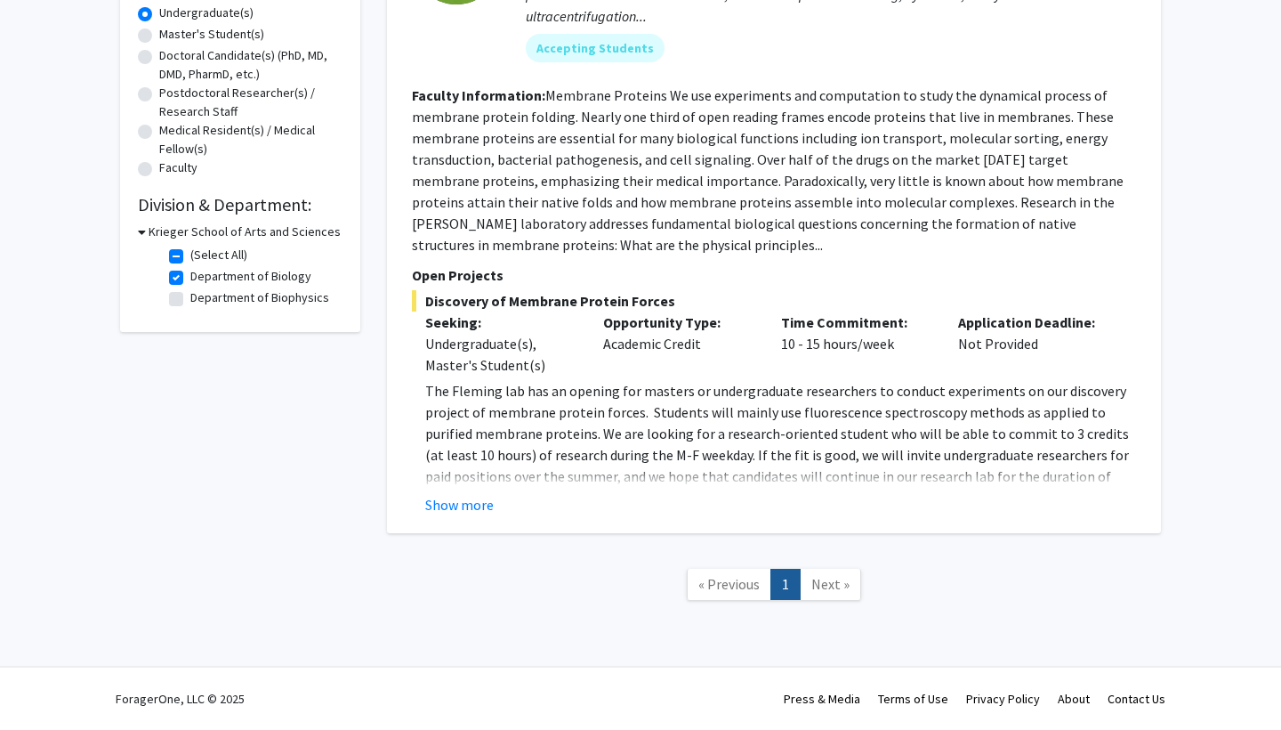
click at [473, 516] on div "✓ Bookmarked [PERSON_NAME] Remove Bookmark Compose Request Faculty Professor De…" at bounding box center [774, 179] width 774 height 707
click at [458, 497] on button "Show more" at bounding box center [459, 504] width 69 height 21
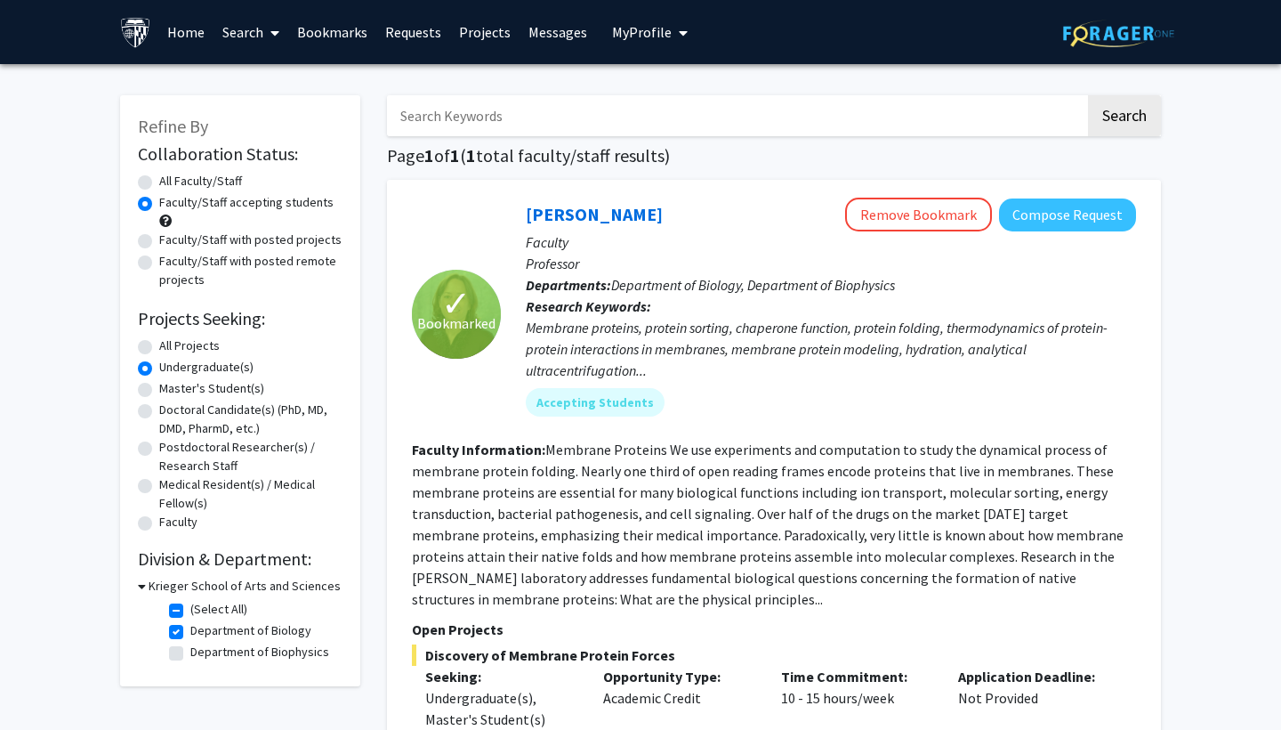
scroll to position [0, 0]
click at [480, 38] on link "Projects" at bounding box center [484, 32] width 69 height 62
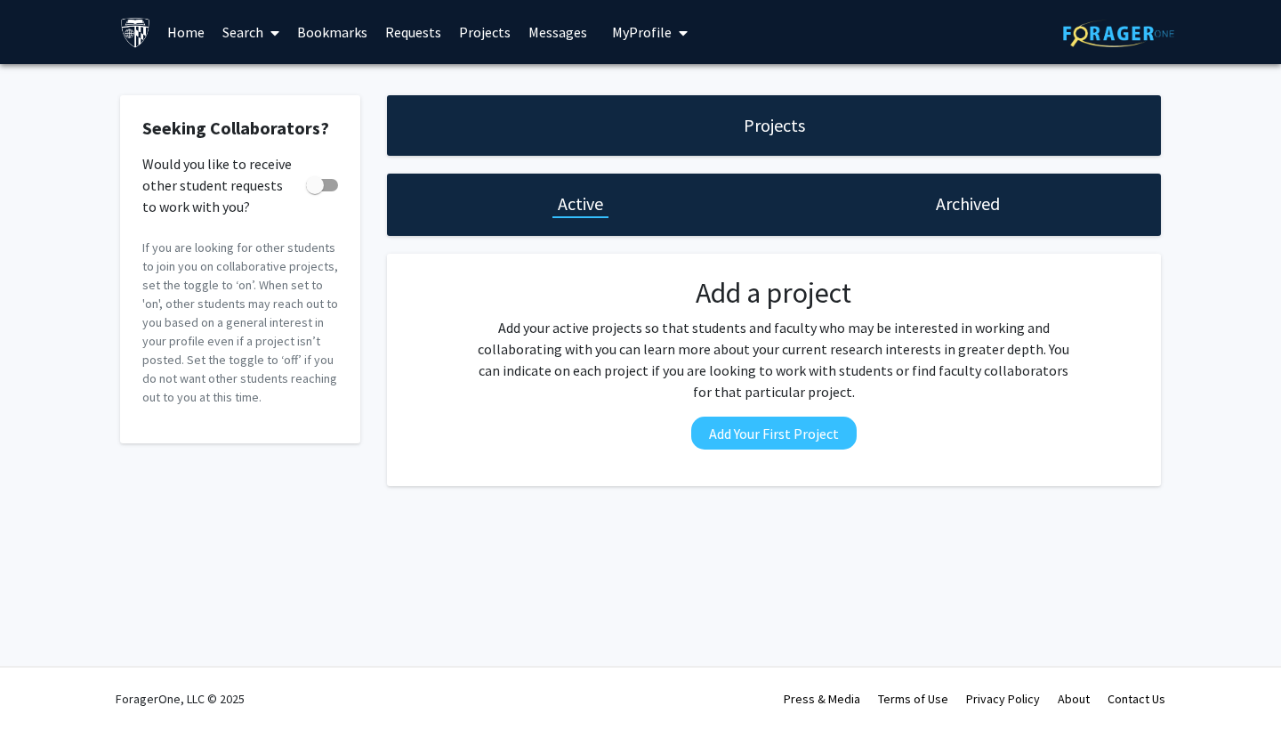
click at [410, 37] on link "Requests" at bounding box center [413, 32] width 74 height 62
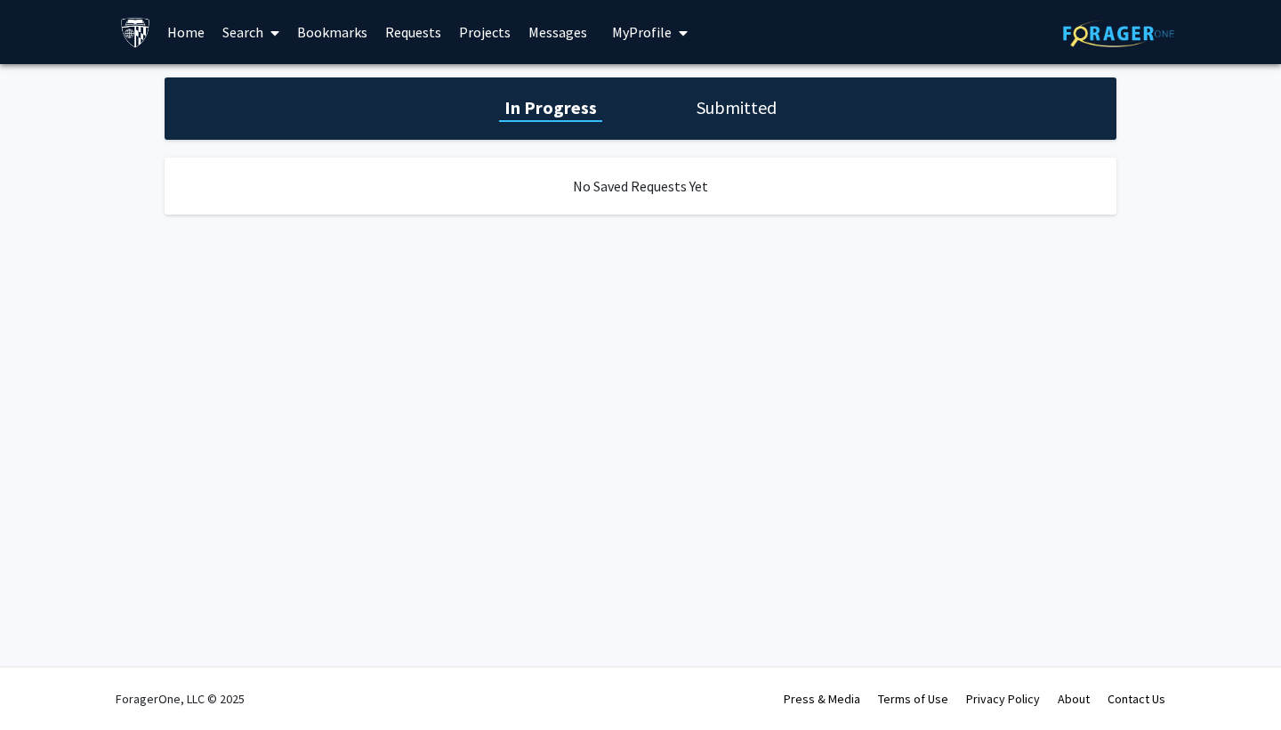
click at [322, 38] on link "Bookmarks" at bounding box center [332, 32] width 88 height 62
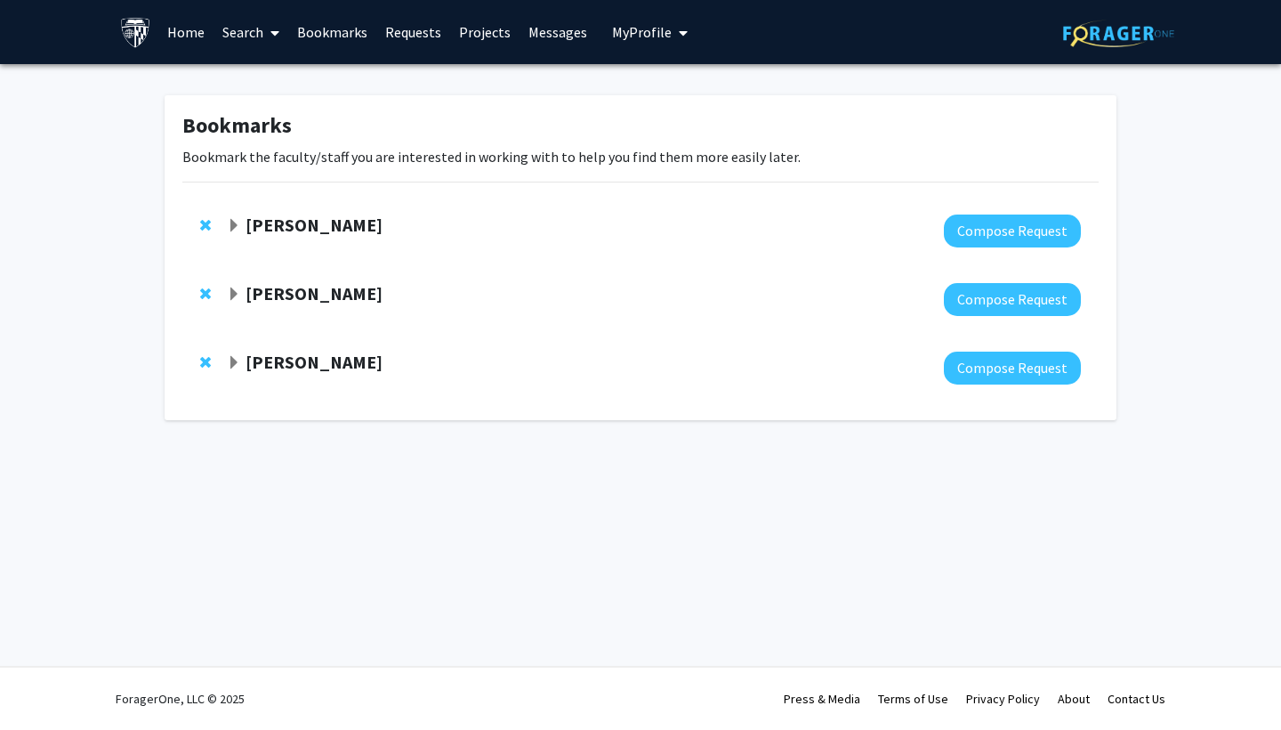
click at [311, 311] on div at bounding box center [654, 299] width 854 height 33
click at [311, 299] on strong "[PERSON_NAME]" at bounding box center [314, 293] width 137 height 22
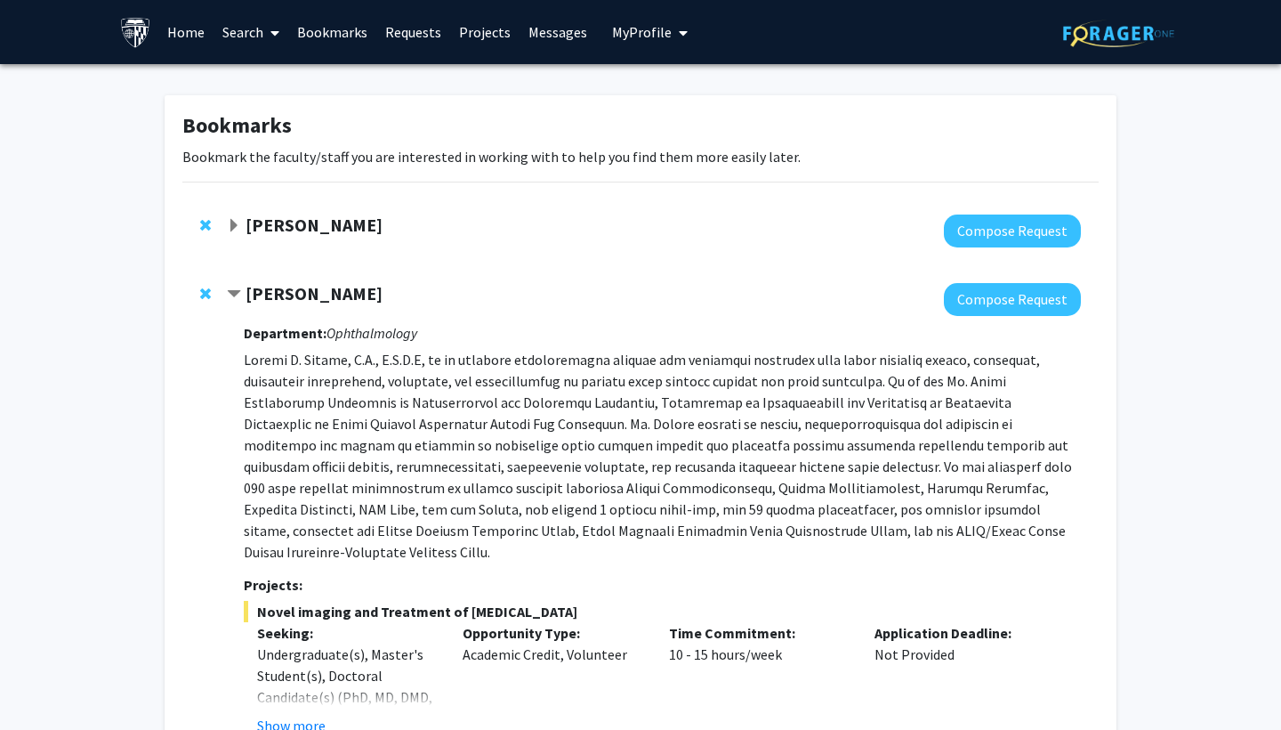
click at [315, 229] on strong "[PERSON_NAME]" at bounding box center [314, 225] width 137 height 22
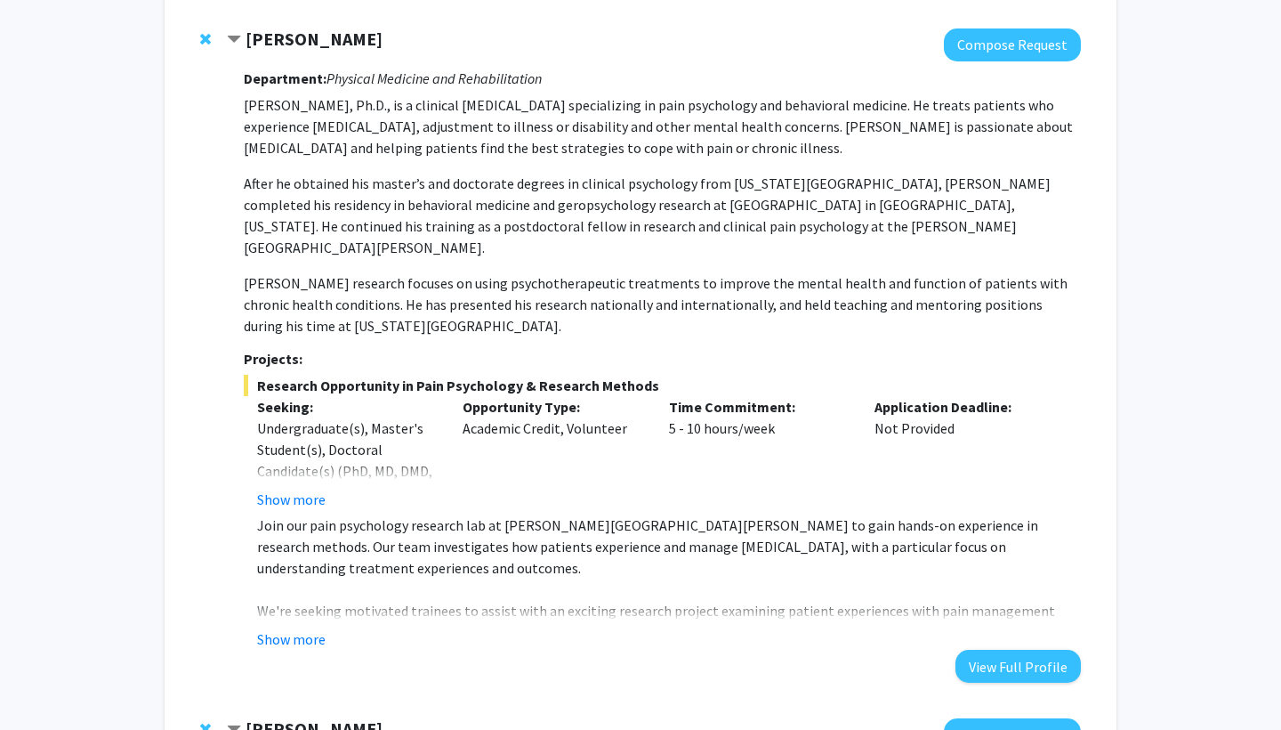
scroll to position [188, 0]
